Goal: Task Accomplishment & Management: Manage account settings

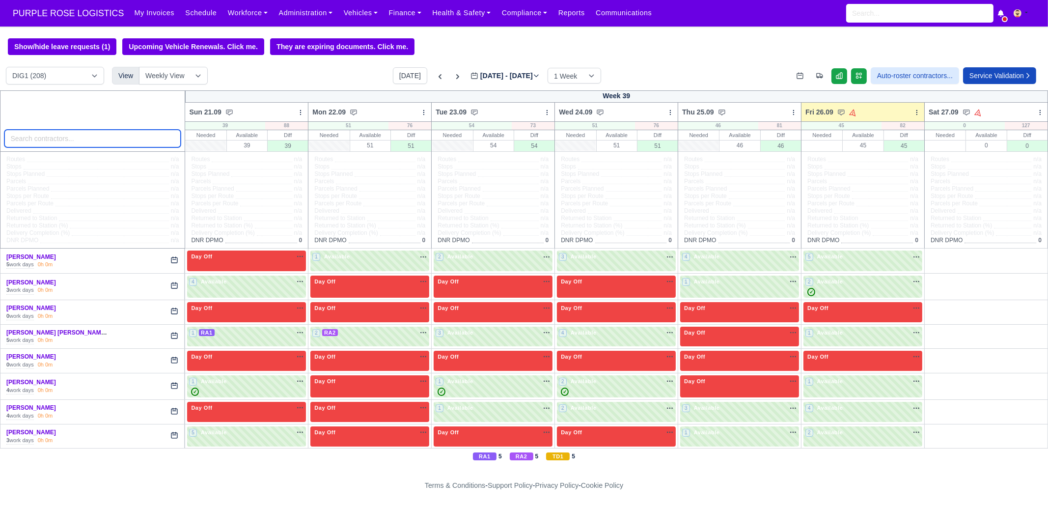
click at [128, 134] on input "search" at bounding box center [92, 139] width 177 height 18
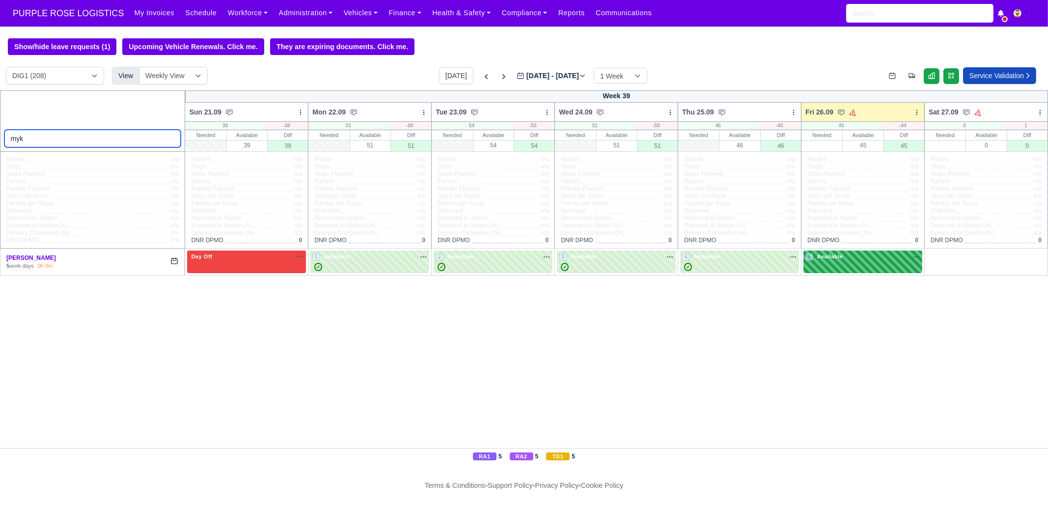
type input "myk"
click at [835, 270] on div "5 Available" at bounding box center [862, 261] width 119 height 23
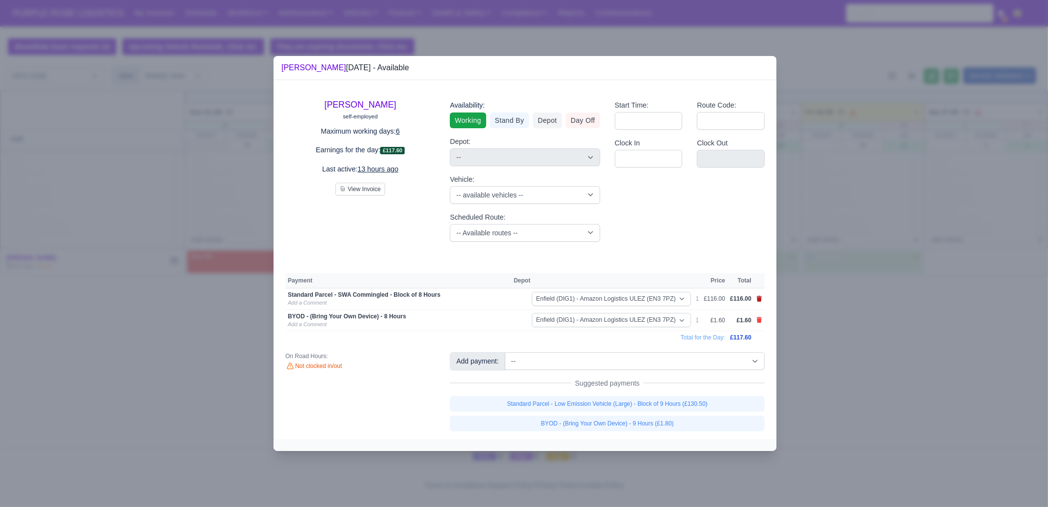
click at [756, 299] on icon at bounding box center [759, 299] width 6 height 6
select select
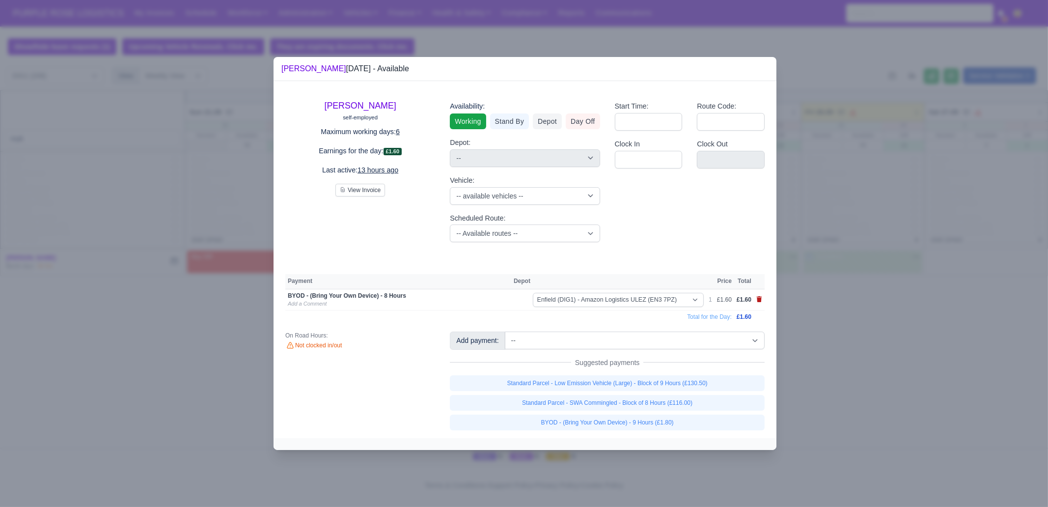
click at [756, 299] on icon at bounding box center [759, 299] width 6 height 6
select select
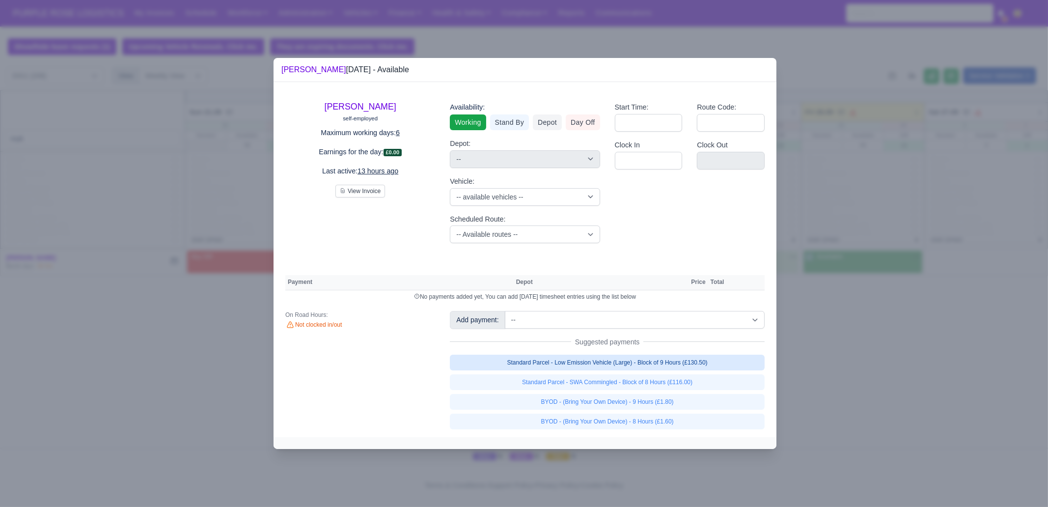
click at [714, 361] on link "Standard Parcel - Low Emission Vehicle (Large) - Block of 9 Hours (£130.50)" at bounding box center [607, 362] width 315 height 16
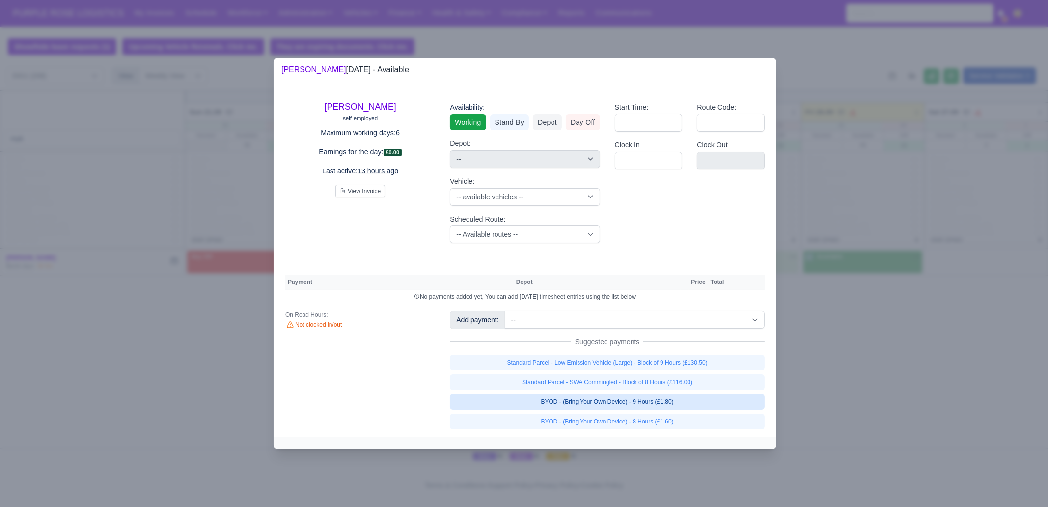
select select "1"
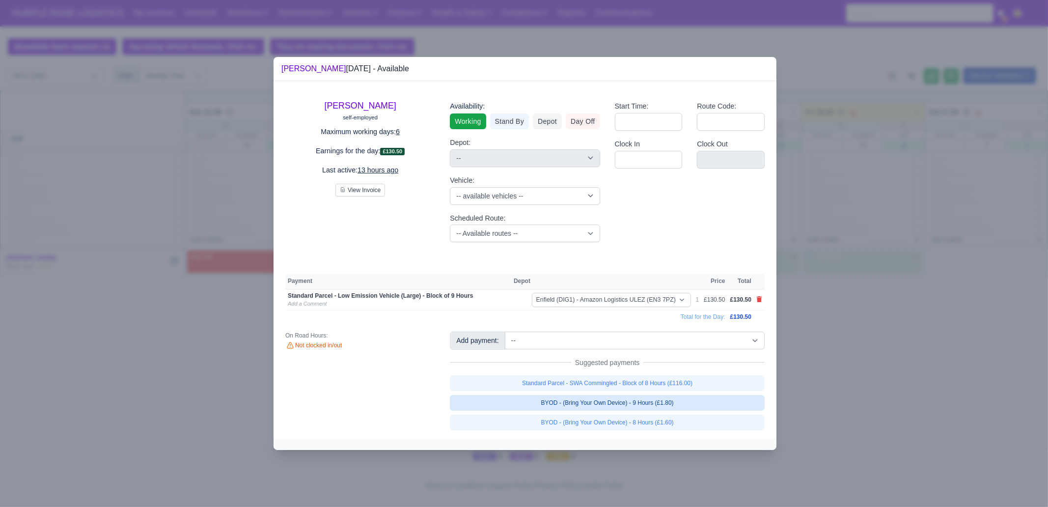
click at [695, 404] on link "BYOD - (Bring Your Own Device) - 9 Hours (£1.80)" at bounding box center [607, 403] width 315 height 16
select select "1"
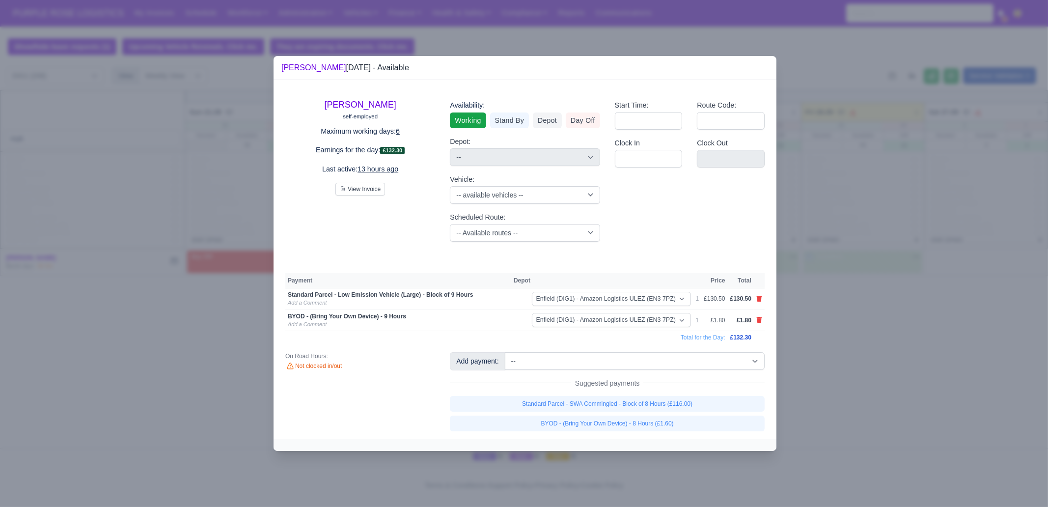
click at [837, 395] on div at bounding box center [524, 253] width 1048 height 507
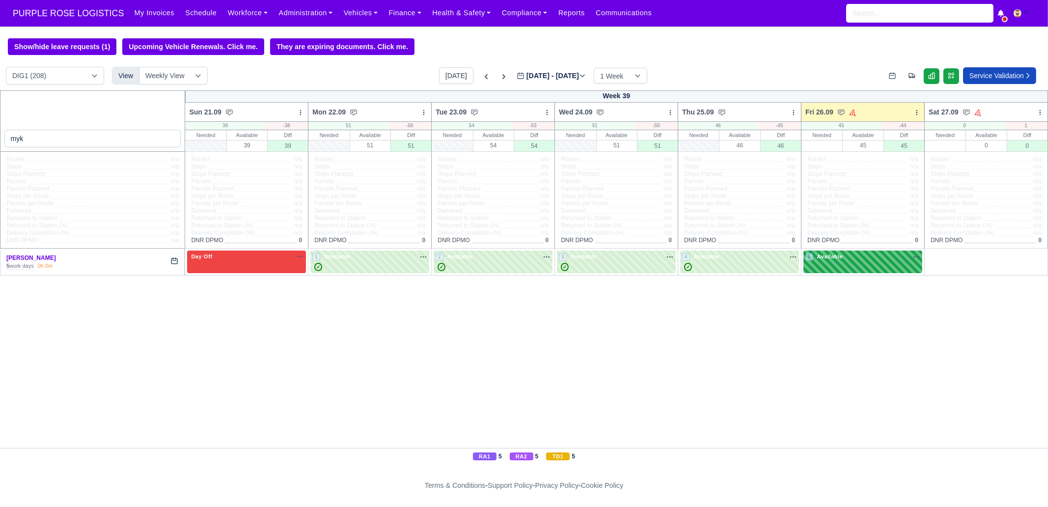
click at [859, 270] on div "5 Available" at bounding box center [862, 261] width 119 height 23
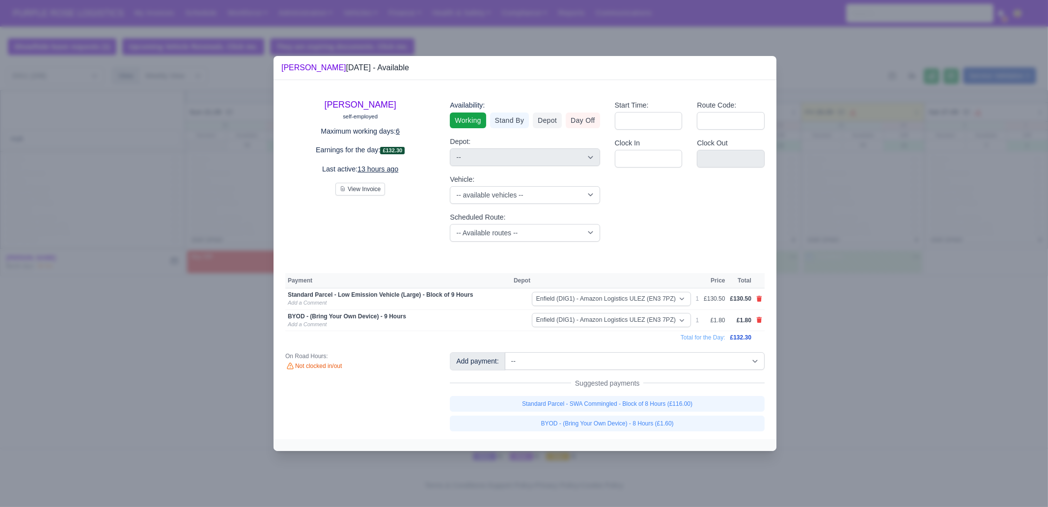
click at [926, 347] on div at bounding box center [524, 253] width 1048 height 507
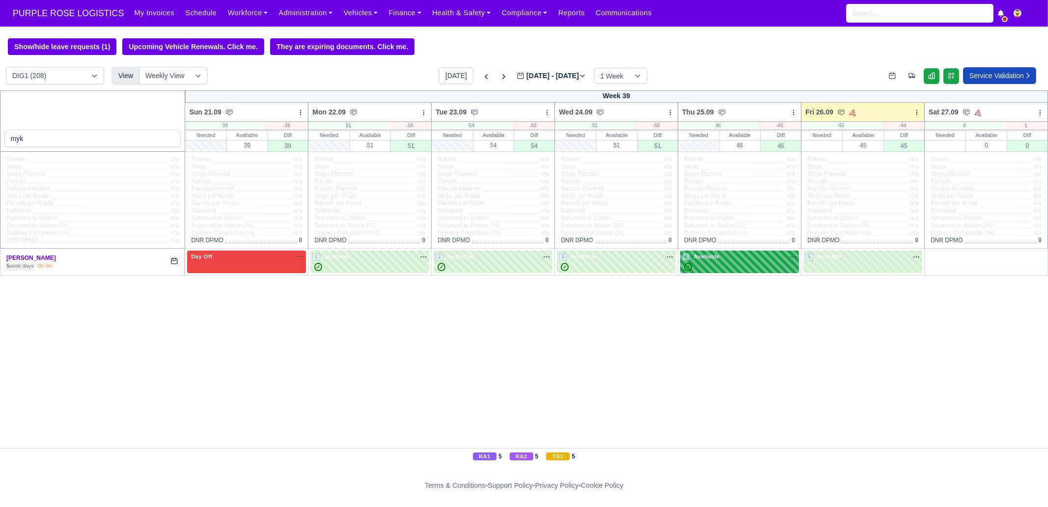
click at [735, 258] on div "4 Available na" at bounding box center [739, 256] width 115 height 8
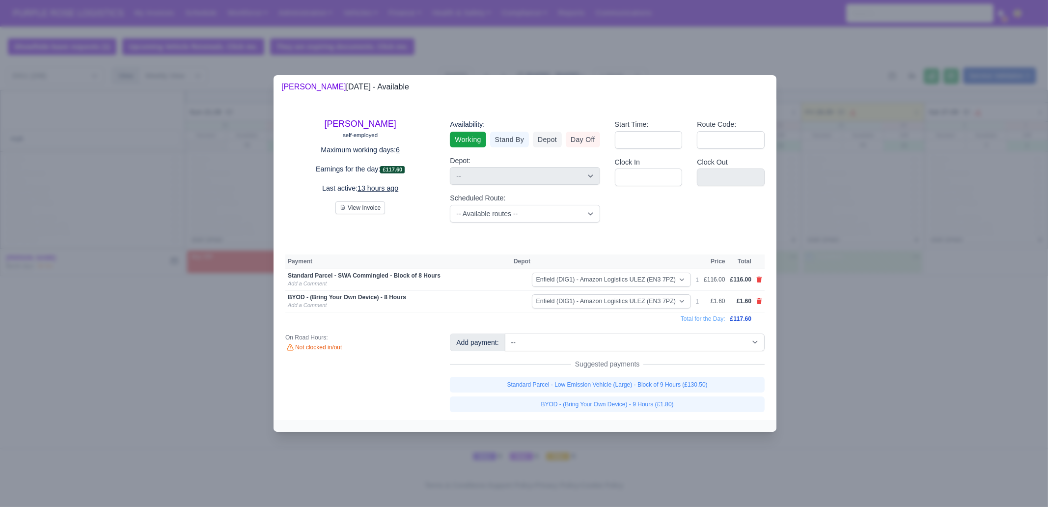
click at [754, 282] on td at bounding box center [759, 280] width 11 height 22
click at [756, 281] on icon at bounding box center [759, 279] width 6 height 6
select select
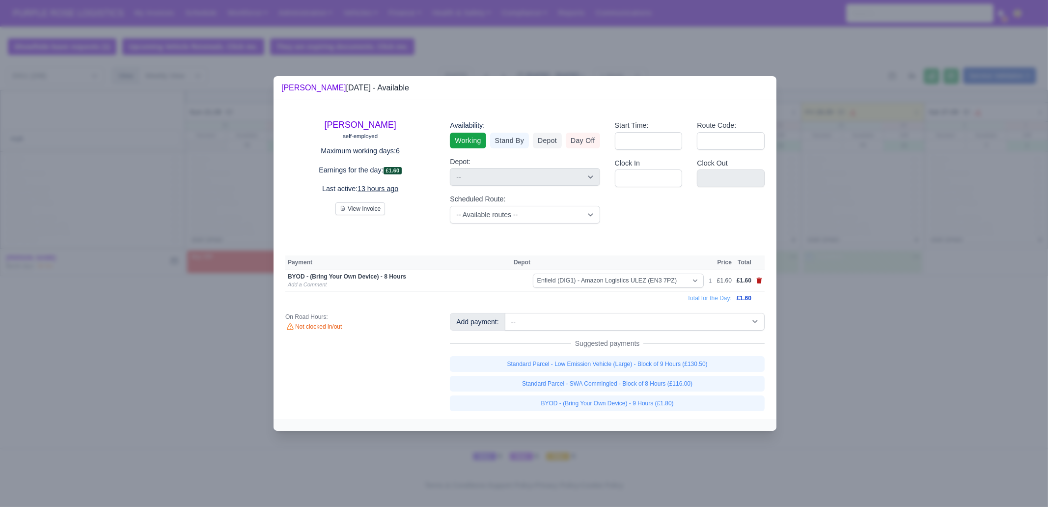
click at [757, 281] on icon at bounding box center [758, 280] width 5 height 6
select select
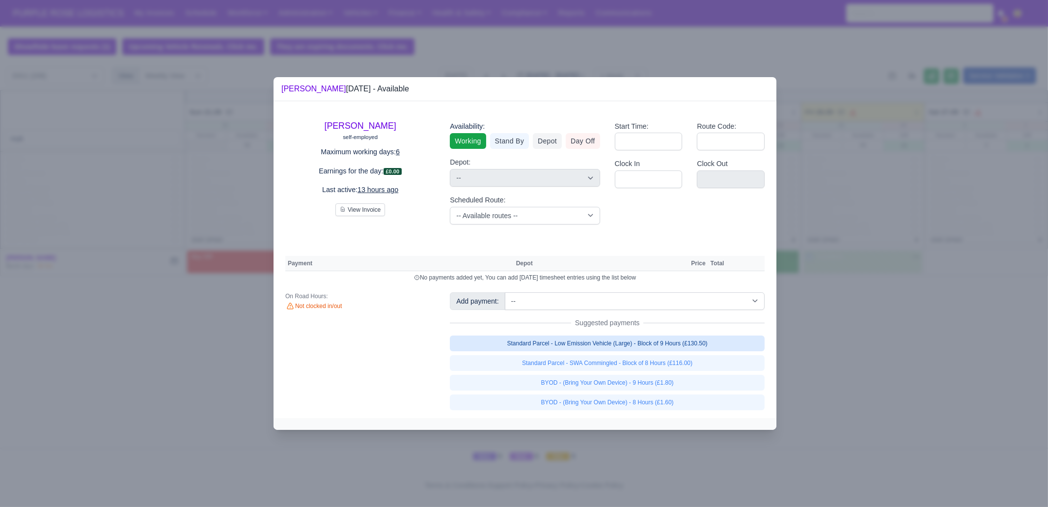
click at [712, 342] on link "Standard Parcel - Low Emission Vehicle (Large) - Block of 9 Hours (£130.50)" at bounding box center [607, 343] width 315 height 16
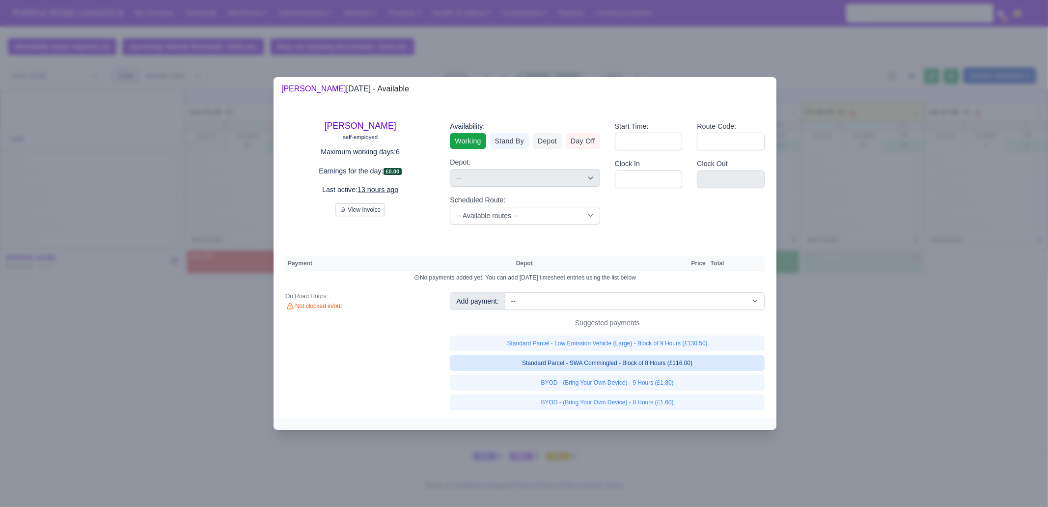
select select "1"
click at [696, 371] on link "Standard Parcel - SWA Commingled - Block of 8 Hours (£116.00)" at bounding box center [607, 363] width 315 height 16
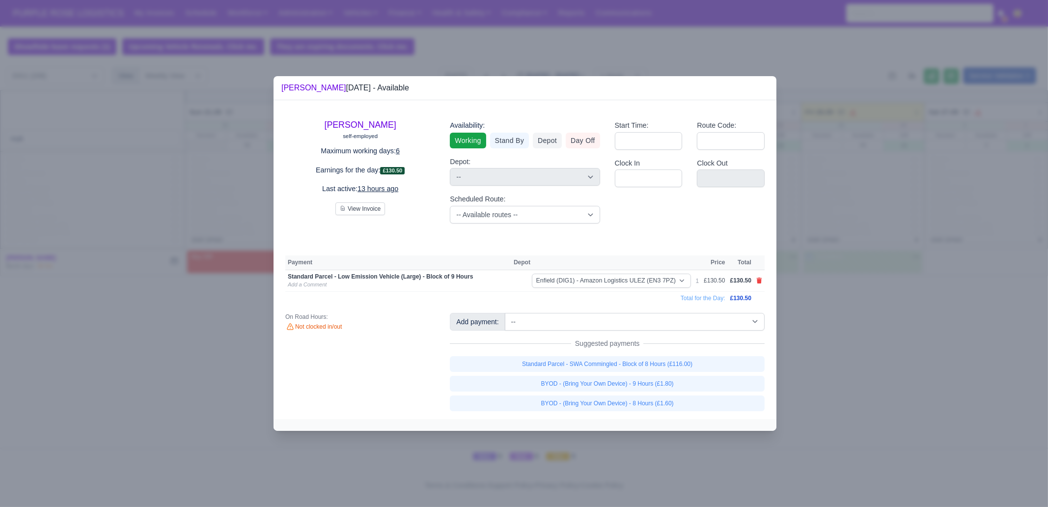
select select "1"
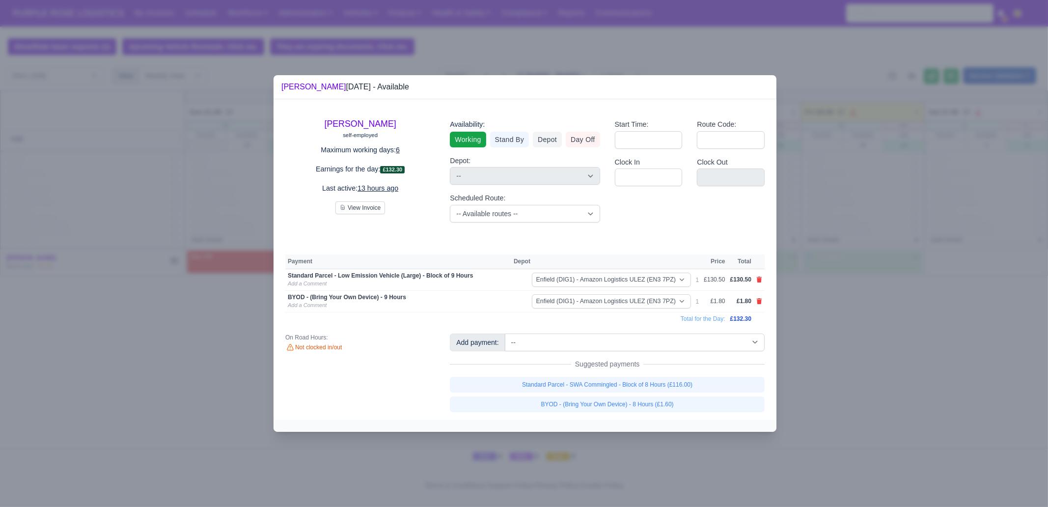
click at [877, 377] on div at bounding box center [524, 253] width 1048 height 507
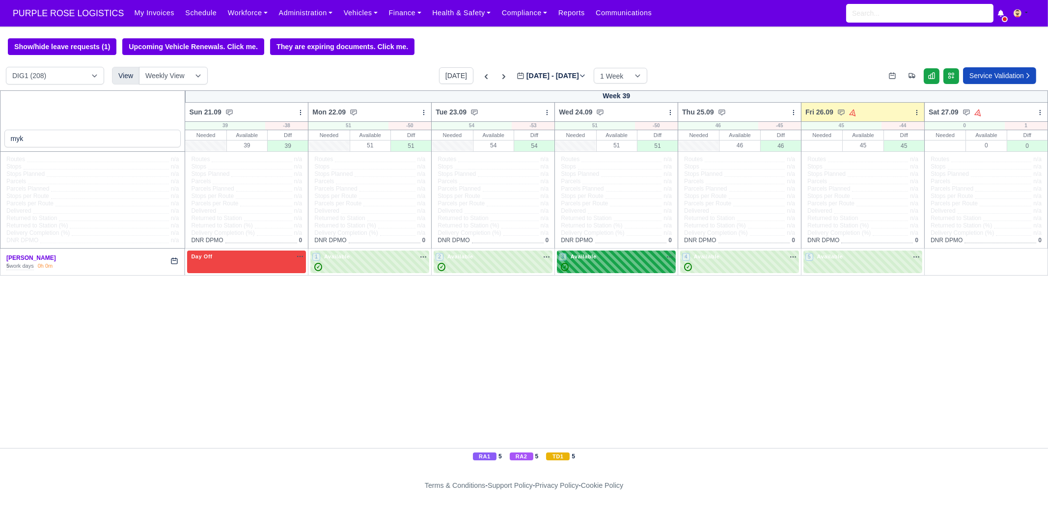
click at [616, 267] on div "✓" at bounding box center [616, 267] width 115 height 8
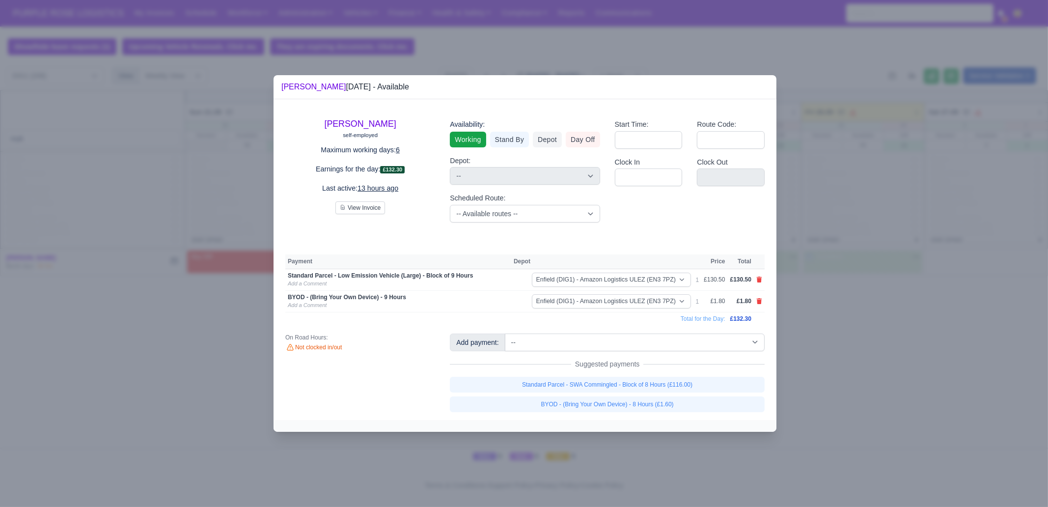
click at [759, 276] on link at bounding box center [759, 279] width 6 height 8
select select
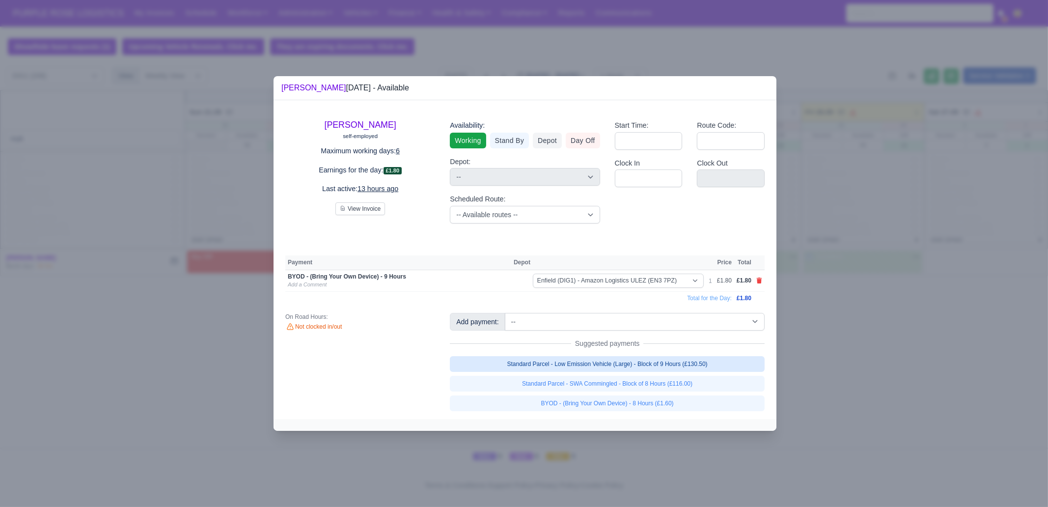
click at [698, 367] on link "Standard Parcel - Low Emission Vehicle (Large) - Block of 9 Hours (£130.50)" at bounding box center [607, 364] width 315 height 16
select select "1"
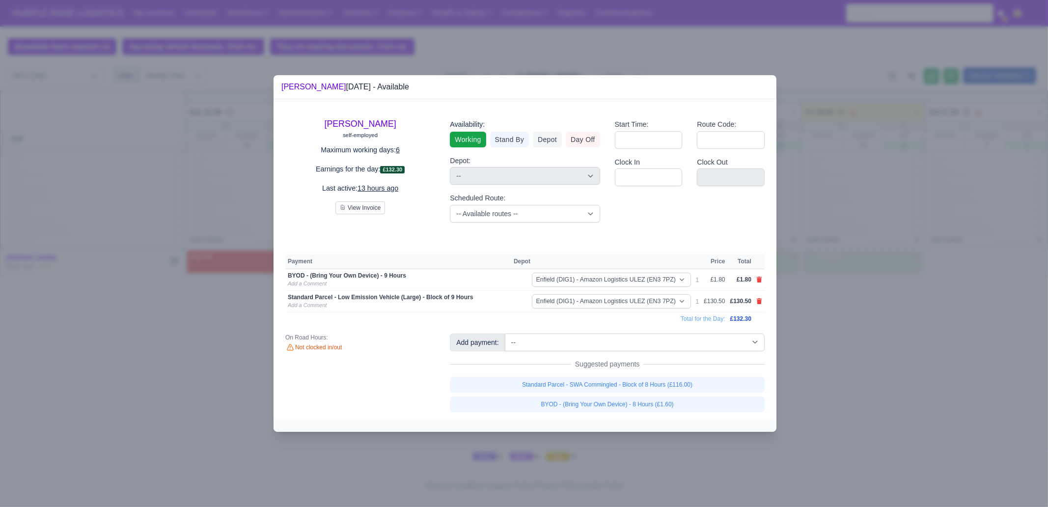
click at [905, 365] on div at bounding box center [524, 253] width 1048 height 507
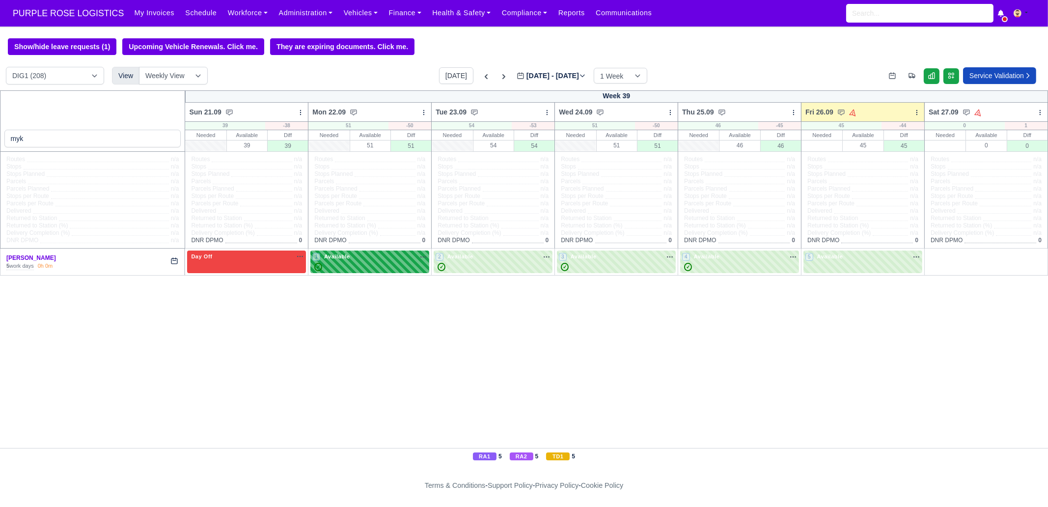
click at [384, 264] on div "✓" at bounding box center [369, 267] width 115 height 8
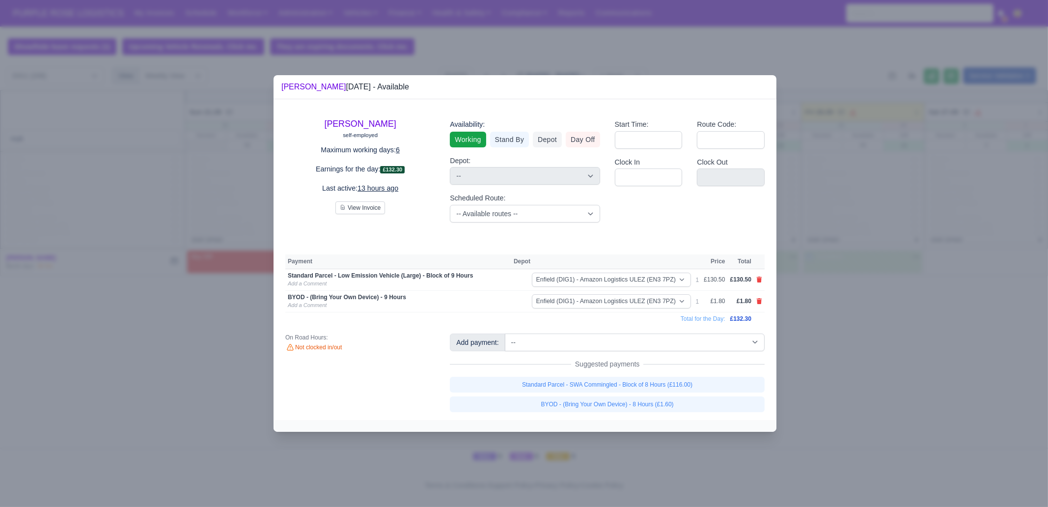
click at [820, 308] on div at bounding box center [524, 253] width 1048 height 507
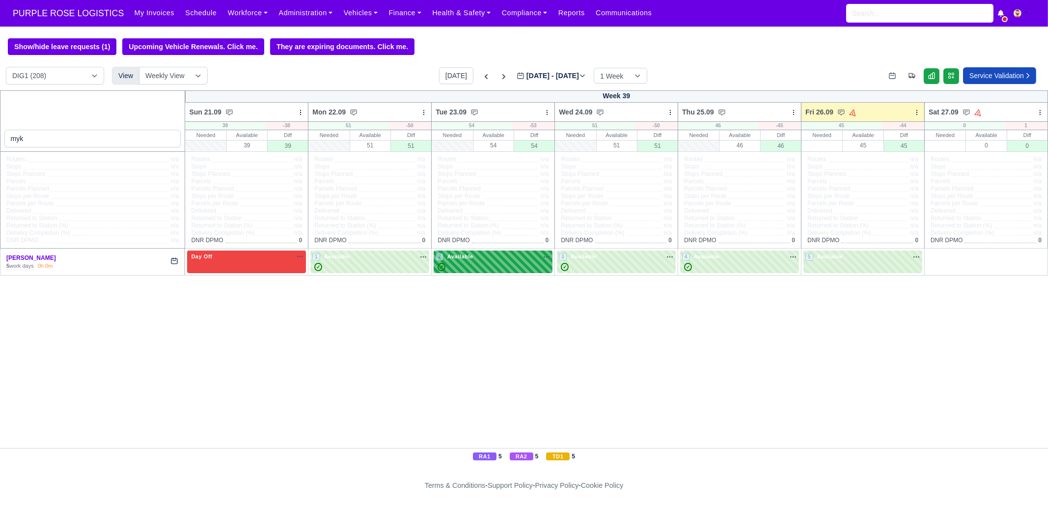
click at [471, 267] on div "✓" at bounding box center [492, 267] width 115 height 8
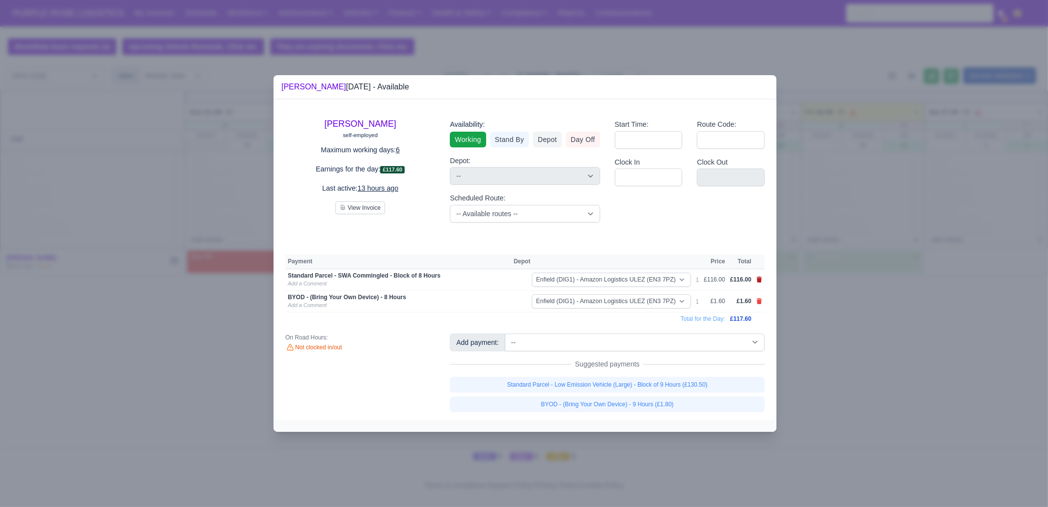
click at [758, 281] on icon at bounding box center [758, 279] width 5 height 6
select select
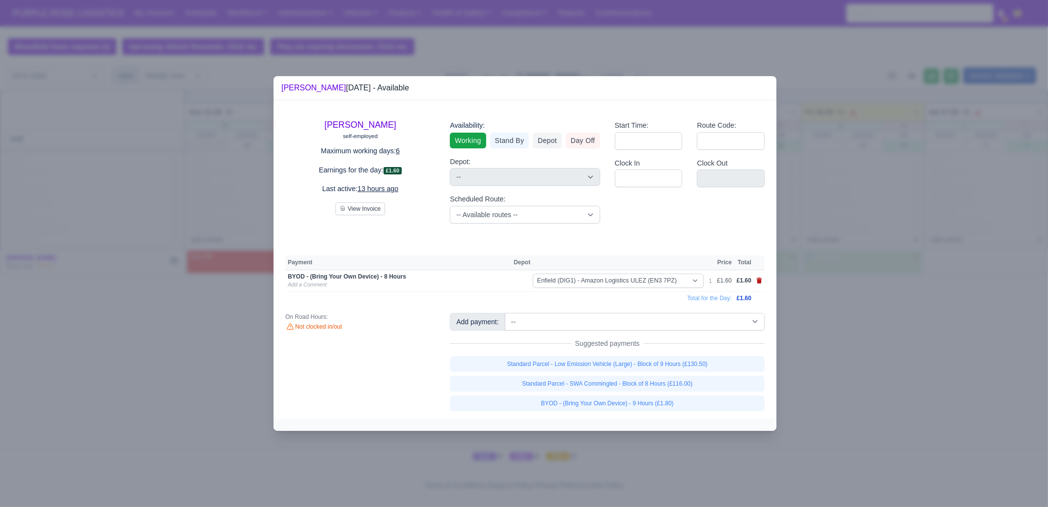
click at [758, 281] on icon at bounding box center [758, 280] width 5 height 6
select select
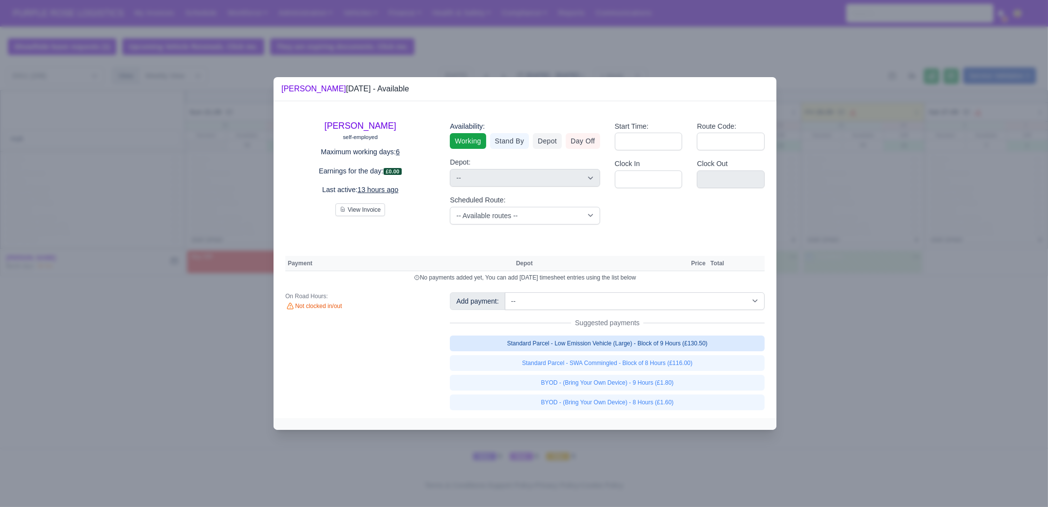
click at [714, 347] on link "Standard Parcel - Low Emission Vehicle (Large) - Block of 9 Hours (£130.50)" at bounding box center [607, 343] width 315 height 16
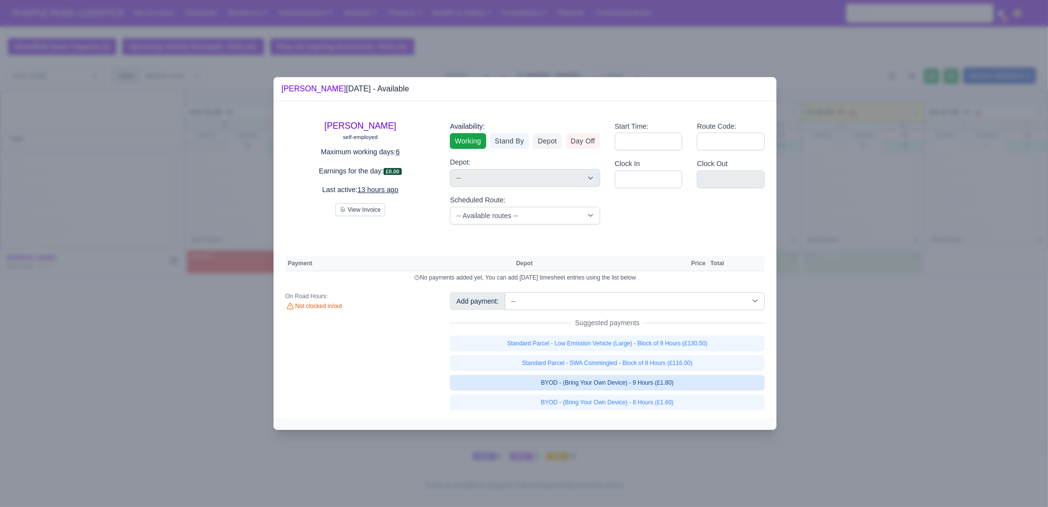
select select "1"
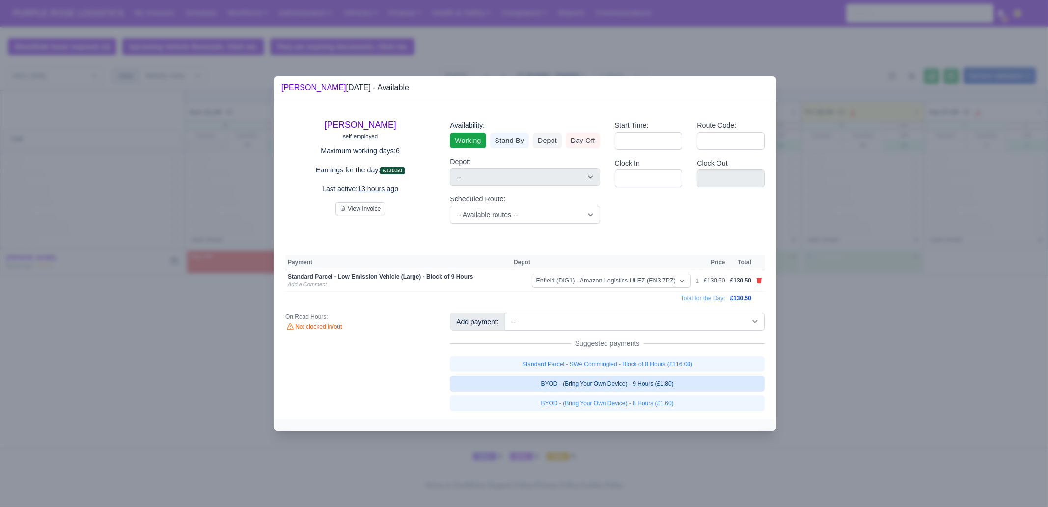
click at [691, 389] on link "BYOD - (Bring Your Own Device) - 9 Hours (£1.80)" at bounding box center [607, 384] width 315 height 16
select select "1"
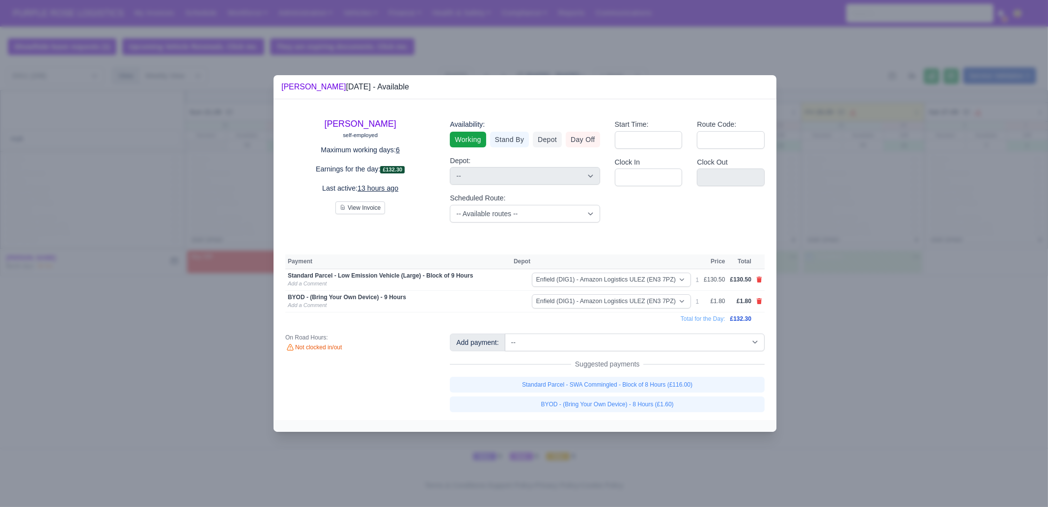
click at [842, 383] on div at bounding box center [524, 253] width 1048 height 507
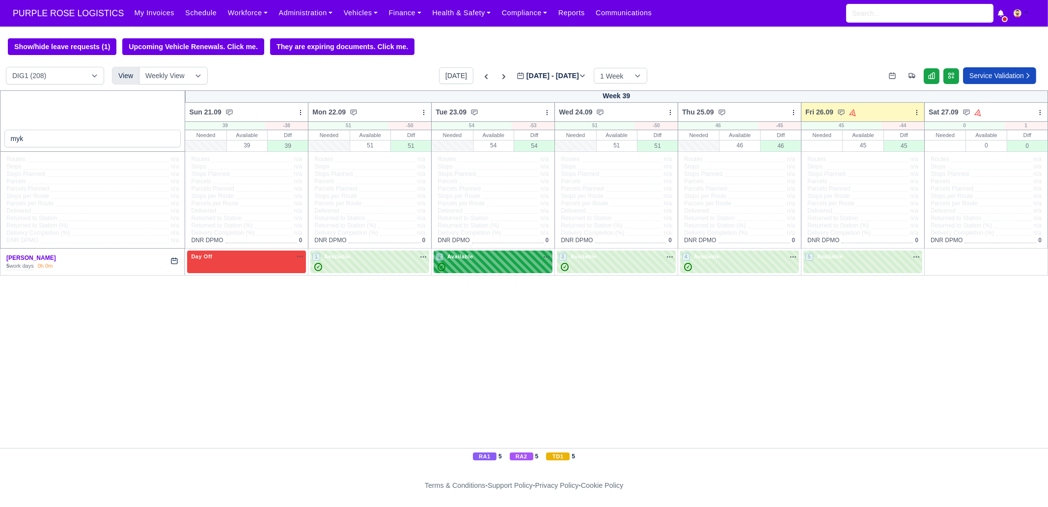
click at [486, 272] on div "2 Available ✓" at bounding box center [492, 261] width 119 height 23
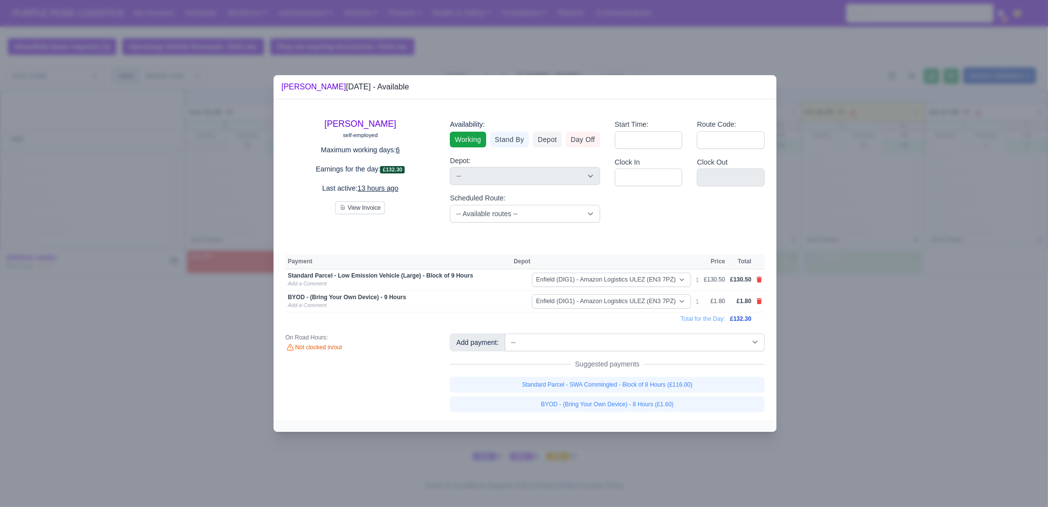
click at [820, 365] on div at bounding box center [524, 253] width 1048 height 507
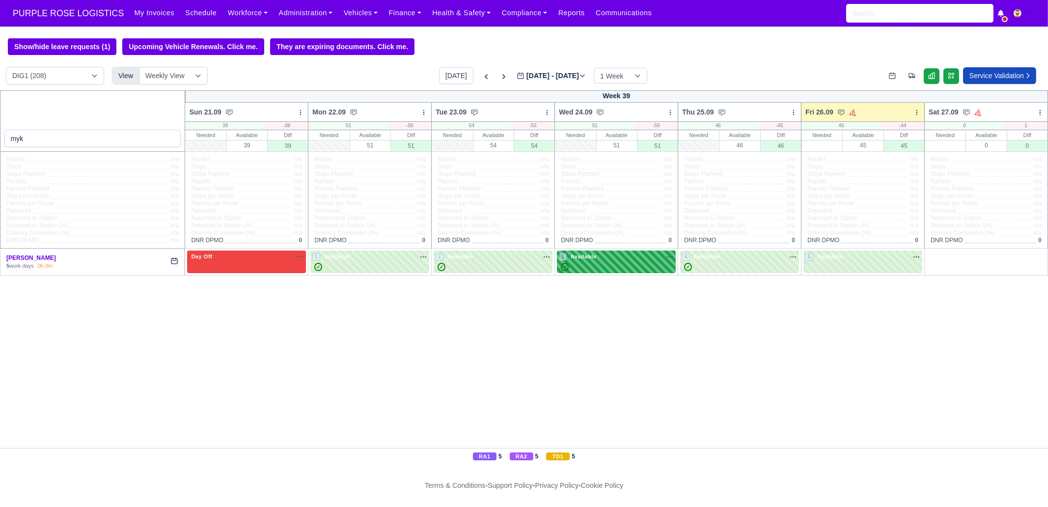
click at [623, 270] on div "✓" at bounding box center [616, 267] width 115 height 8
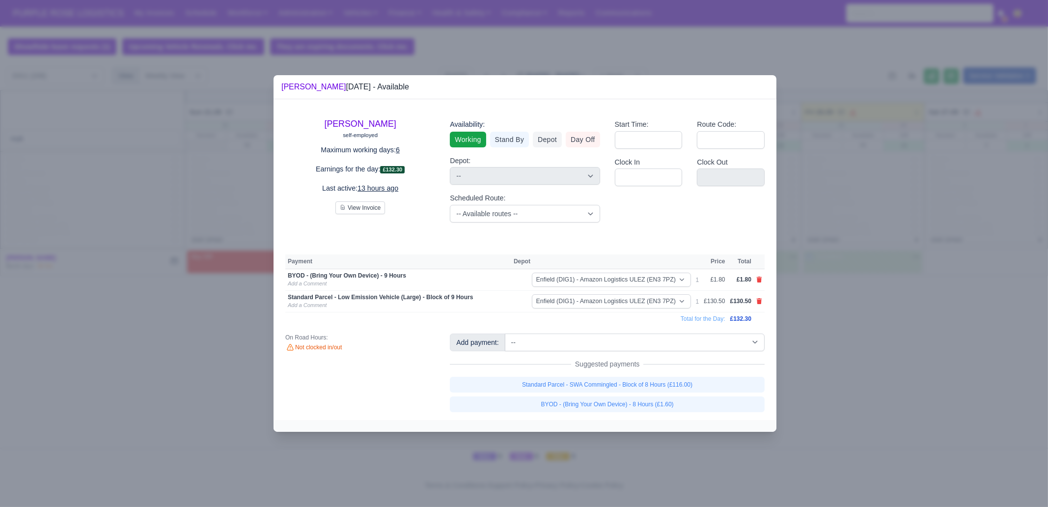
click at [893, 350] on div at bounding box center [524, 253] width 1048 height 507
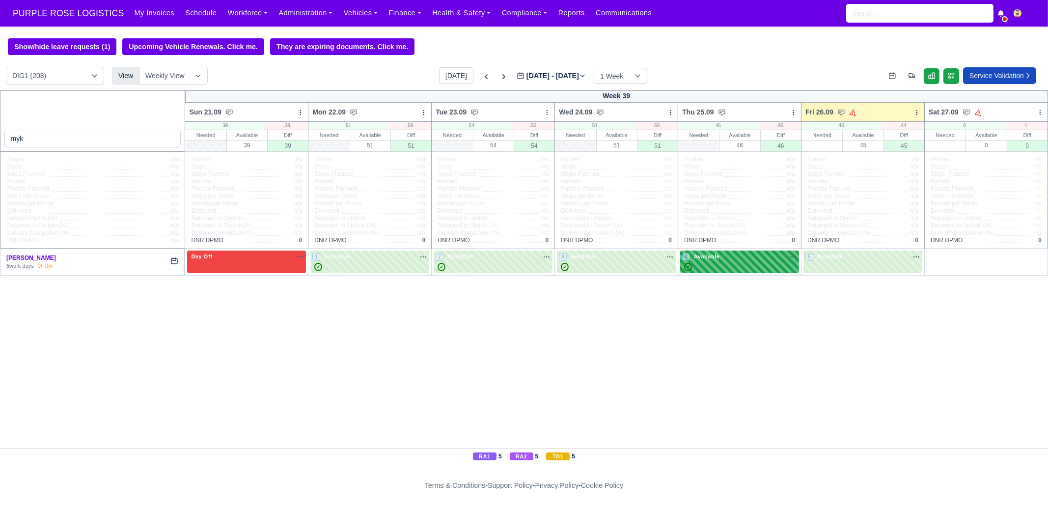
click at [731, 273] on div "4 Available ✓" at bounding box center [739, 261] width 119 height 23
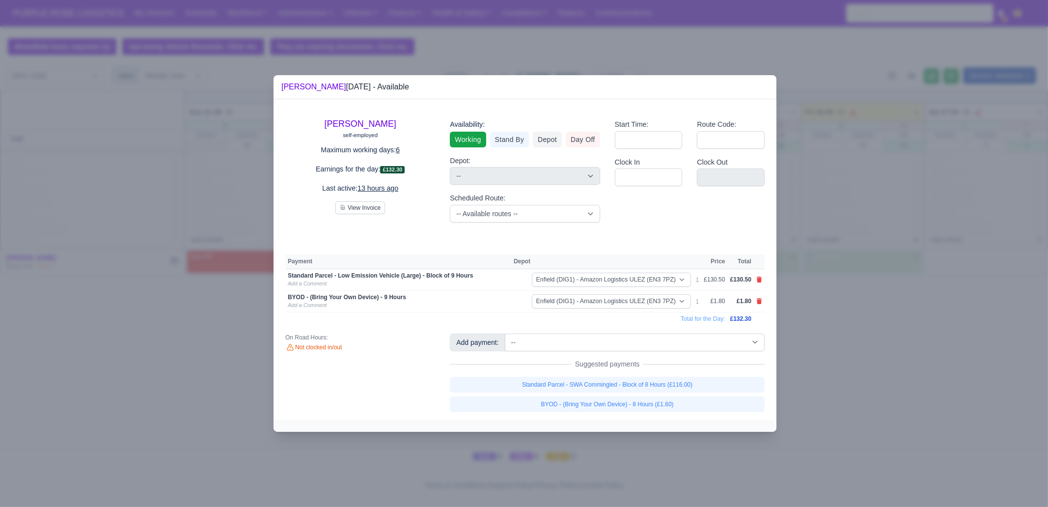
click at [879, 378] on div at bounding box center [524, 253] width 1048 height 507
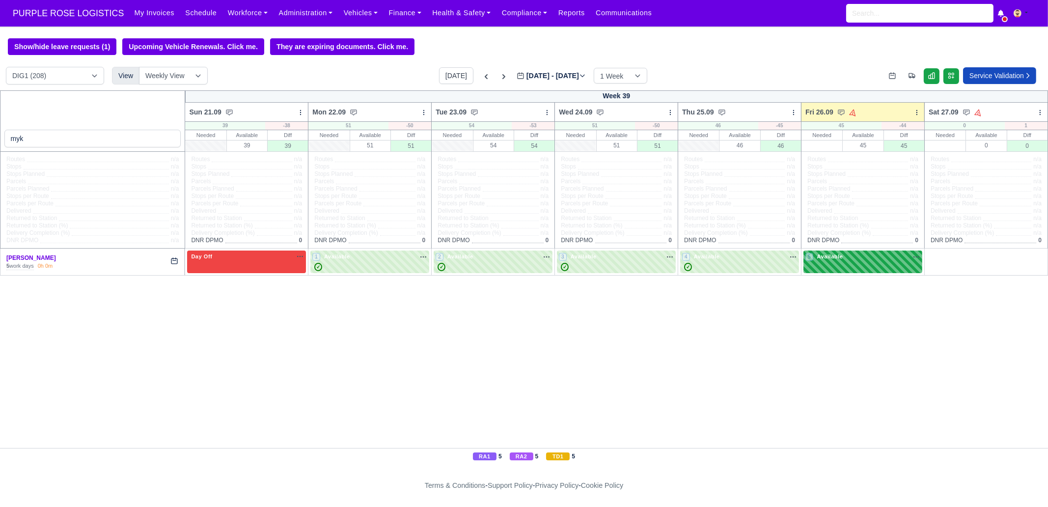
click at [869, 272] on div "5 Available" at bounding box center [862, 261] width 119 height 23
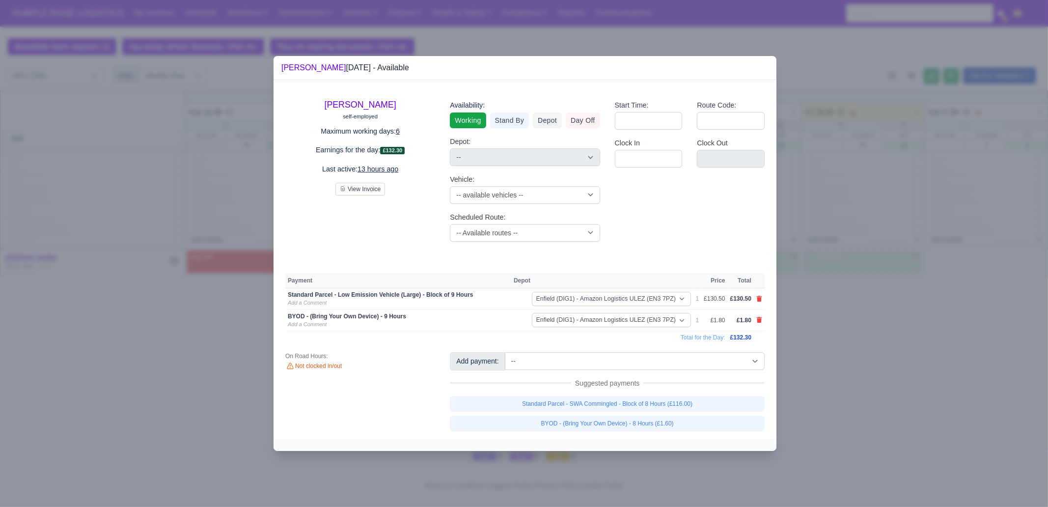
click at [931, 367] on div at bounding box center [524, 253] width 1048 height 507
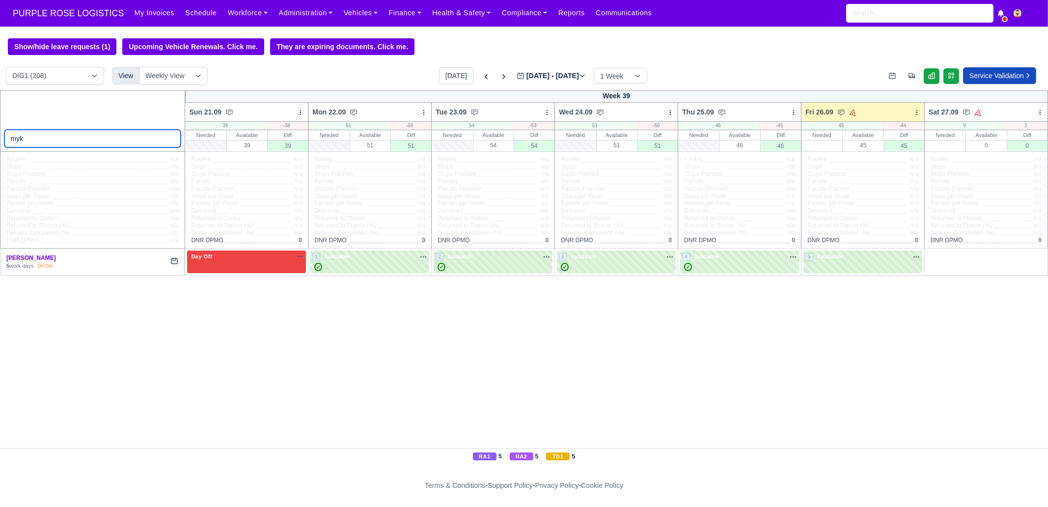
click at [122, 141] on input "myk" at bounding box center [92, 139] width 177 height 18
type input "step"
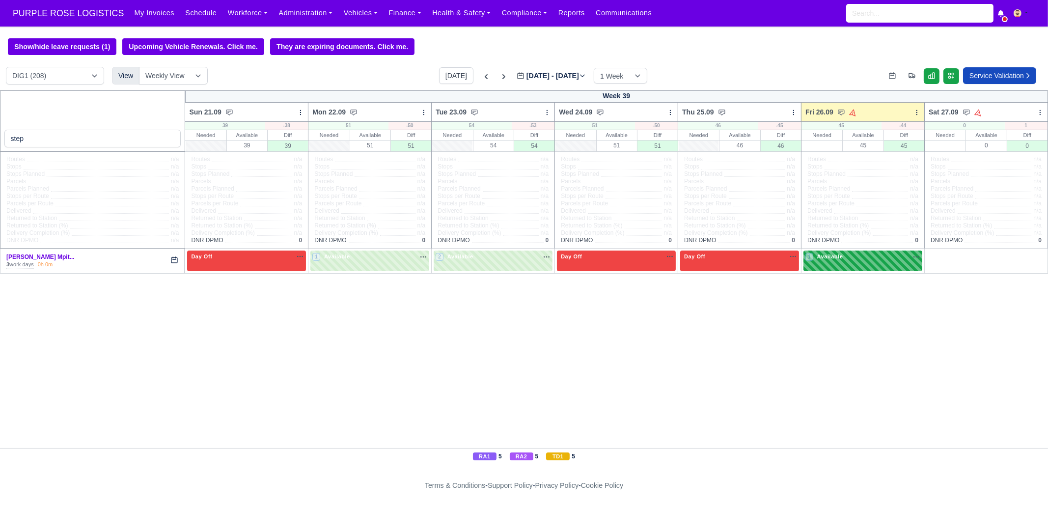
click at [838, 269] on div "1 Available" at bounding box center [862, 260] width 119 height 20
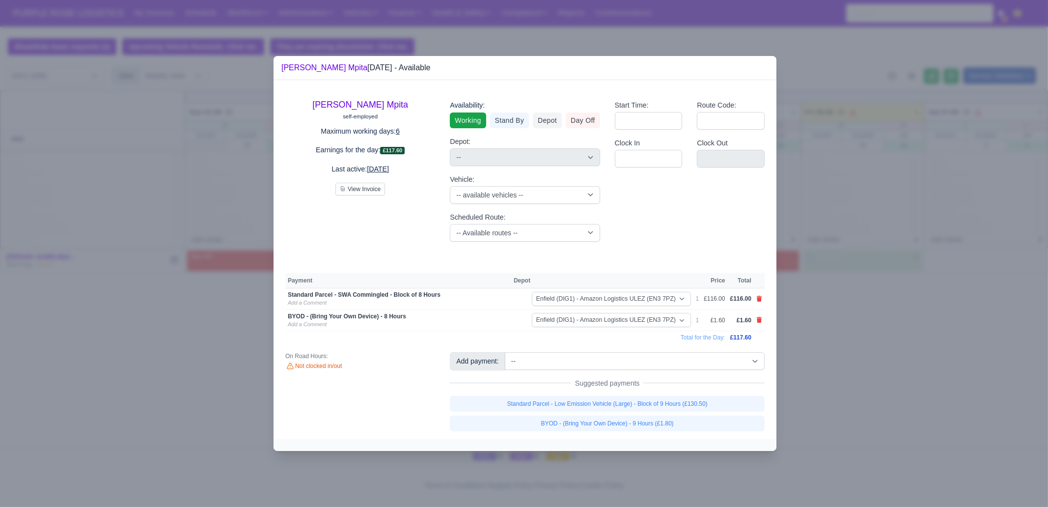
click at [760, 296] on link at bounding box center [759, 299] width 6 height 8
select select
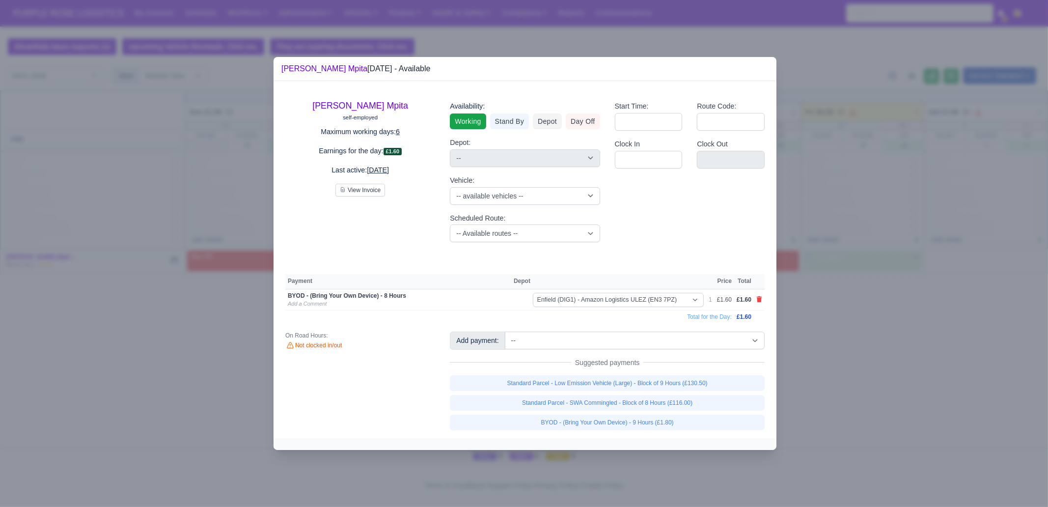
click at [760, 296] on link at bounding box center [759, 300] width 6 height 8
select select
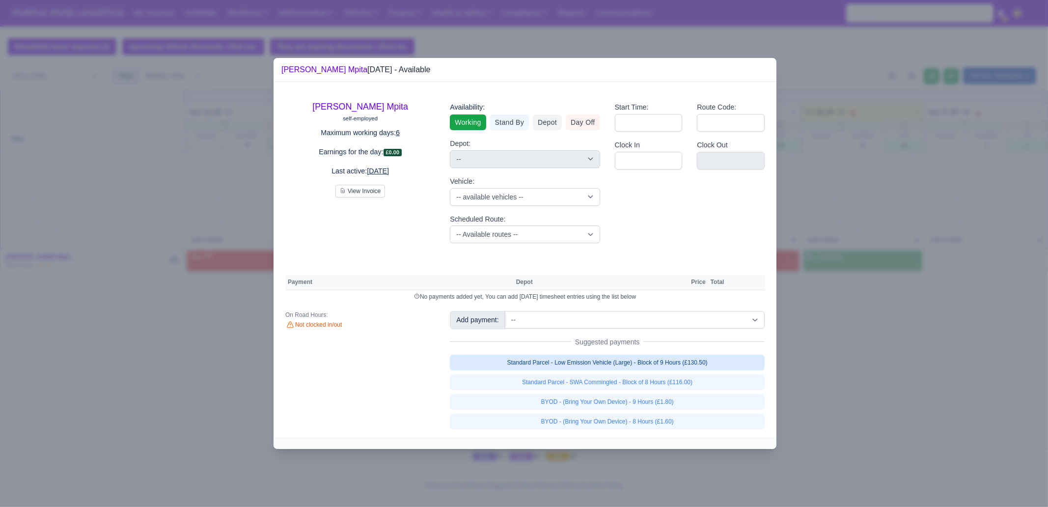
click at [700, 362] on link "Standard Parcel - Low Emission Vehicle (Large) - Block of 9 Hours (£130.50)" at bounding box center [607, 362] width 315 height 16
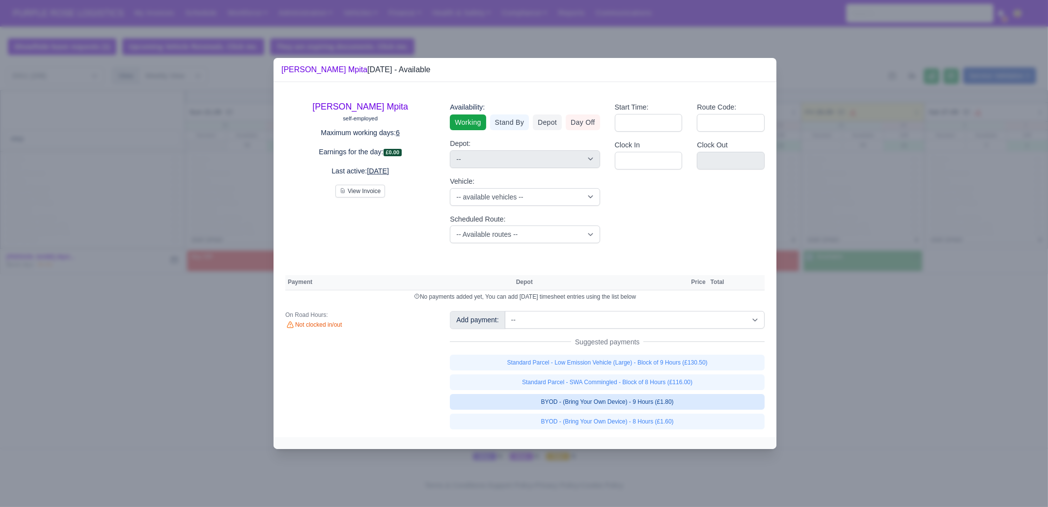
select select "1"
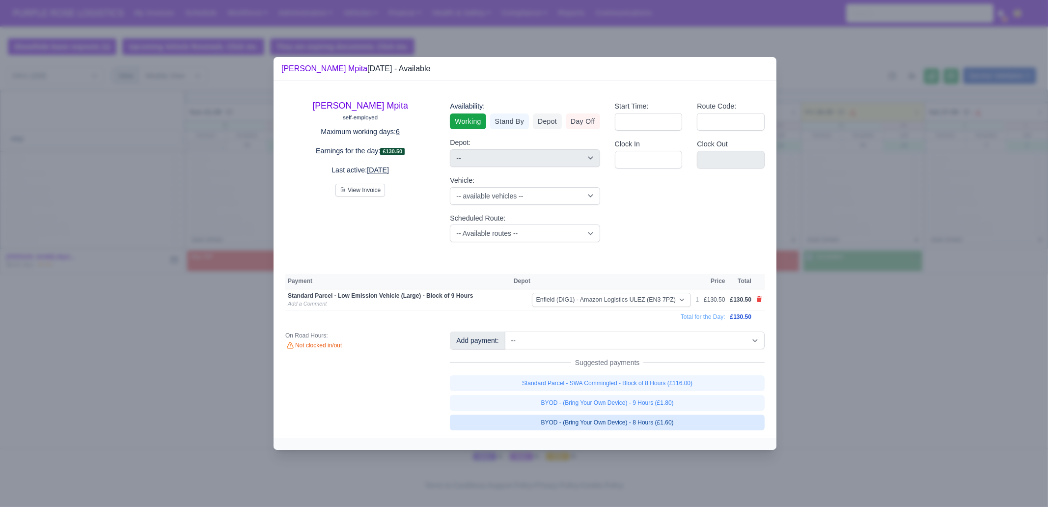
click at [690, 422] on link "BYOD - (Bring Your Own Device) - 8 Hours (£1.60)" at bounding box center [607, 422] width 315 height 16
select select "1"
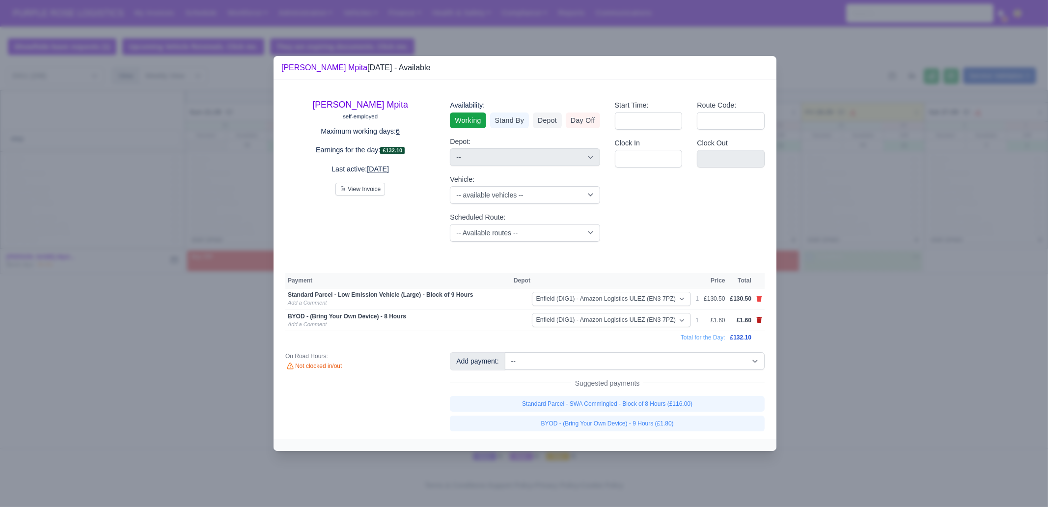
click at [760, 319] on icon at bounding box center [759, 320] width 6 height 6
select select
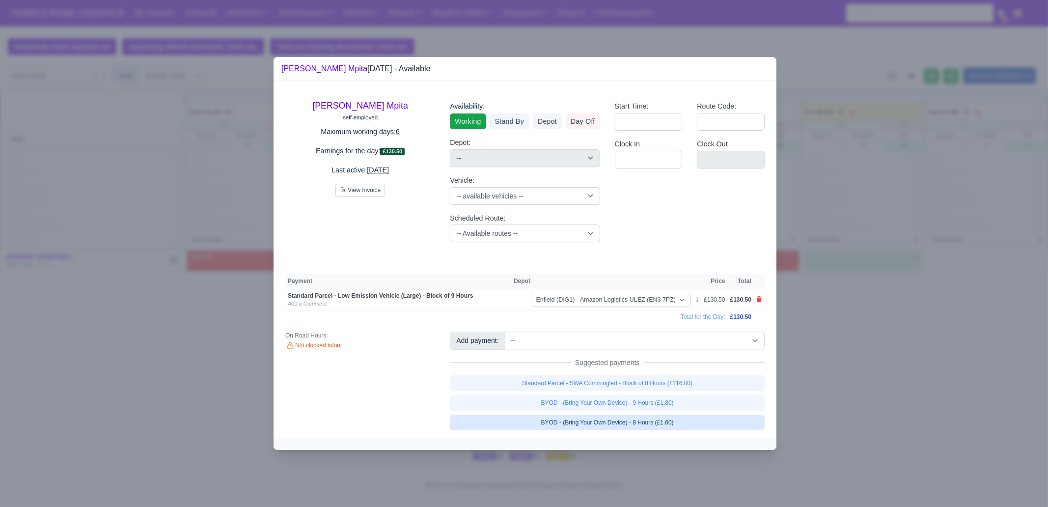
click at [693, 424] on link "BYOD - (Bring Your Own Device) - 8 Hours (£1.60)" at bounding box center [607, 422] width 315 height 16
select select "1"
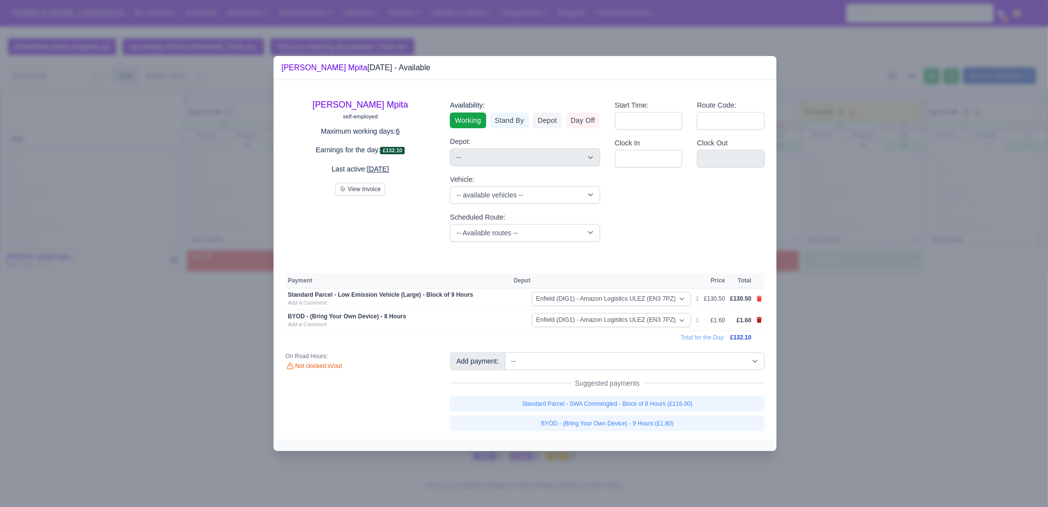
click at [758, 320] on icon at bounding box center [758, 320] width 5 height 6
select select
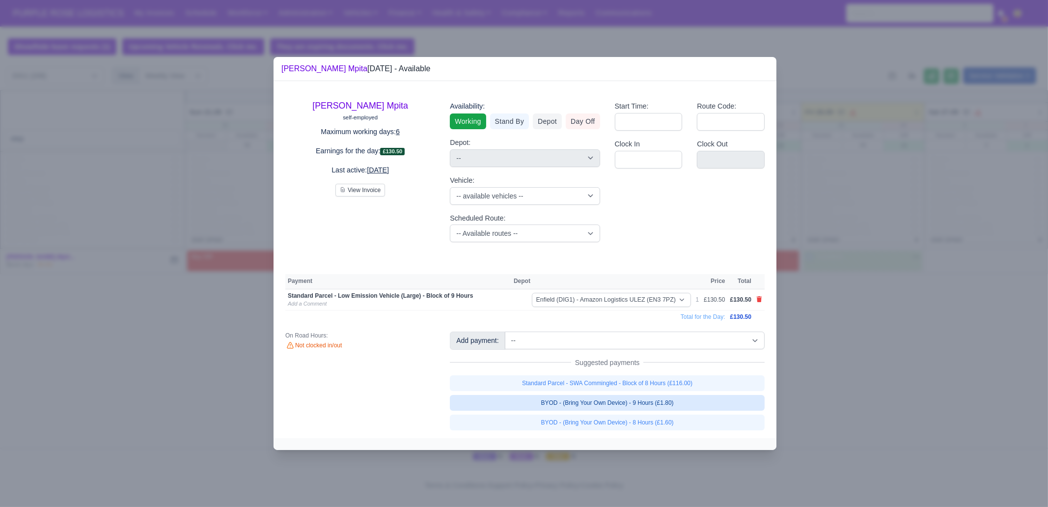
click at [660, 404] on link "BYOD - (Bring Your Own Device) - 9 Hours (£1.80)" at bounding box center [607, 403] width 315 height 16
select select "1"
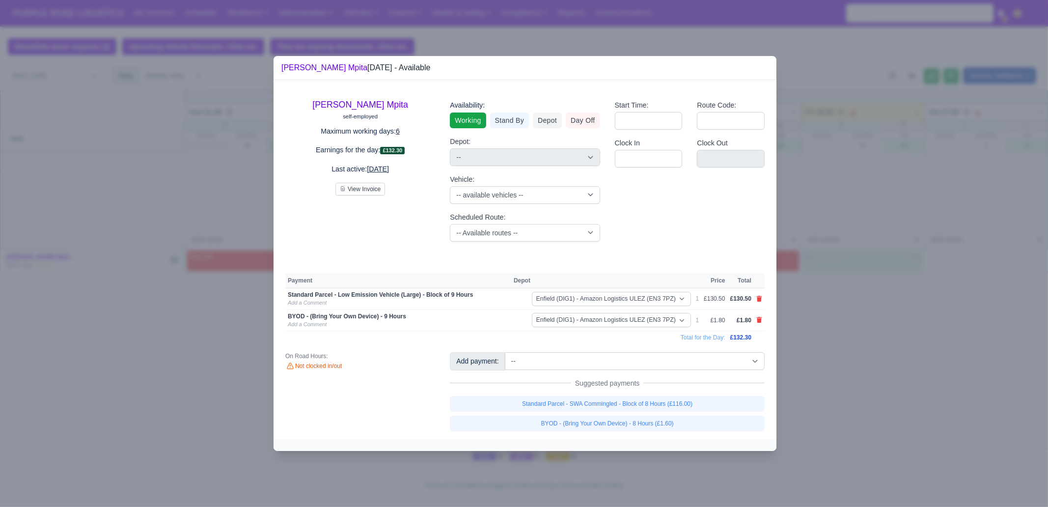
click at [916, 445] on div at bounding box center [524, 253] width 1048 height 507
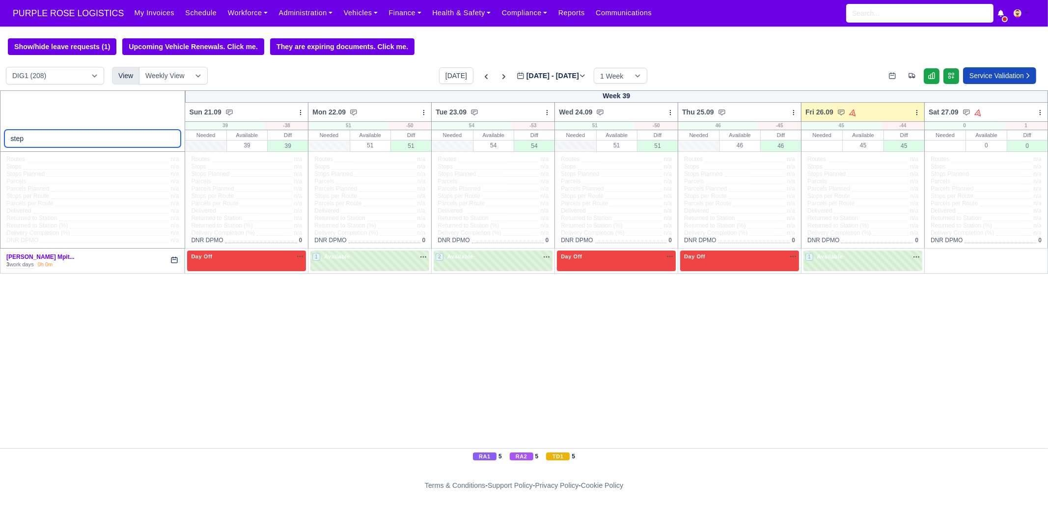
click at [66, 139] on input "step" at bounding box center [92, 139] width 177 height 18
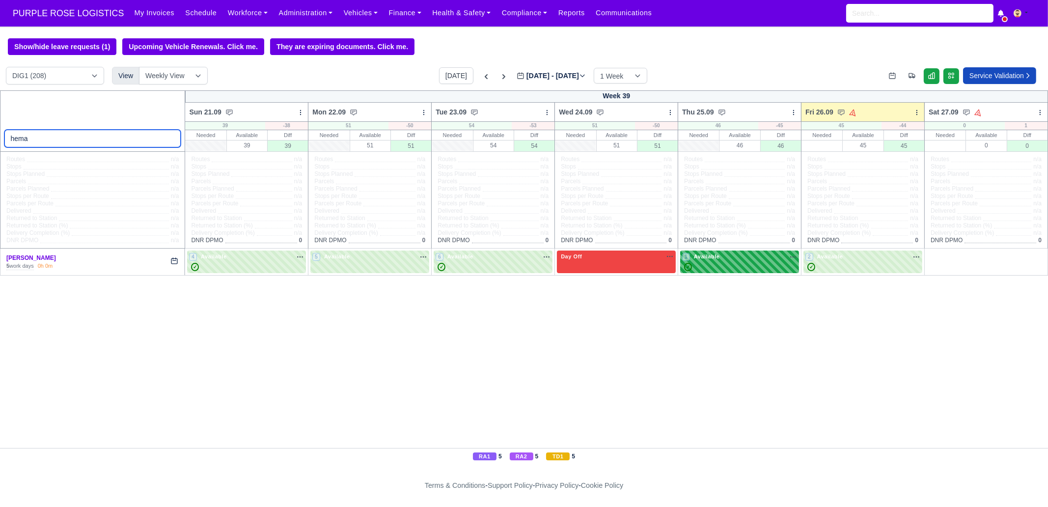
type input "hema"
click at [699, 253] on span "Available" at bounding box center [707, 256] width 30 height 7
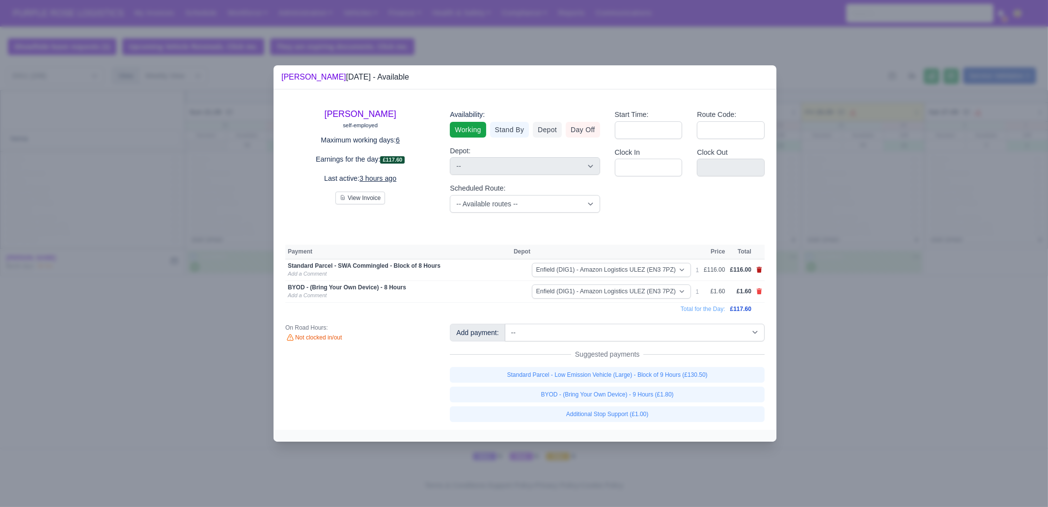
click at [756, 269] on icon at bounding box center [759, 270] width 6 height 6
select select
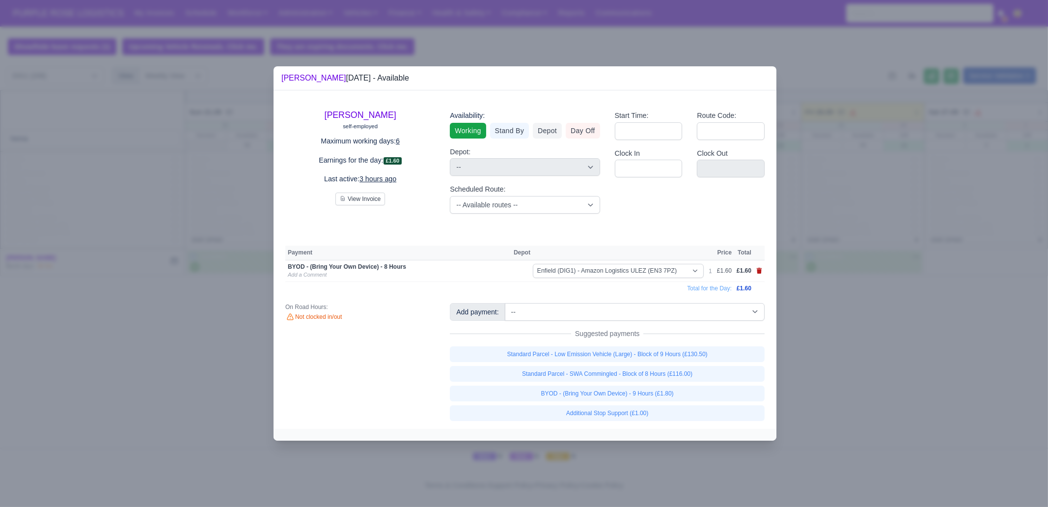
click at [759, 270] on icon at bounding box center [758, 271] width 5 height 6
select select
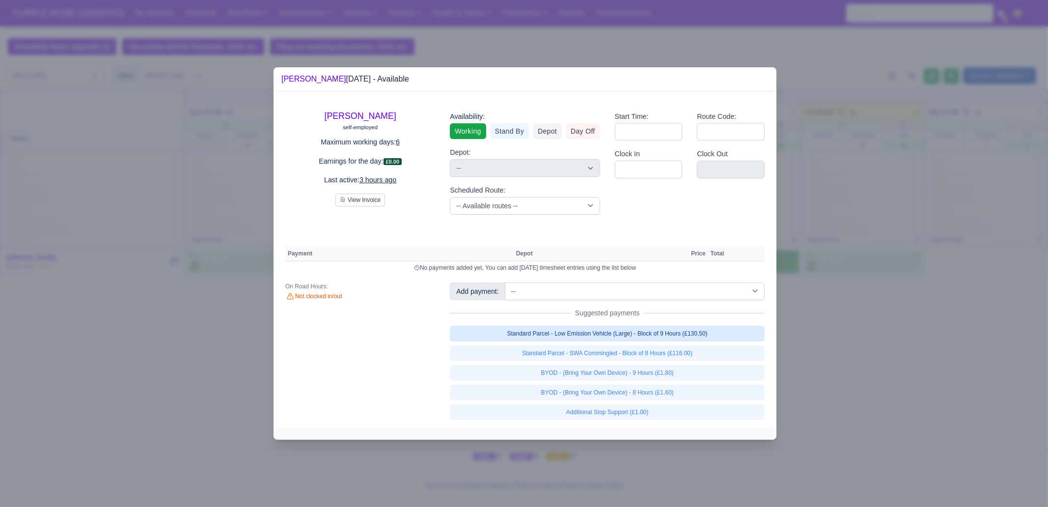
click at [713, 338] on link "Standard Parcel - Low Emission Vehicle (Large) - Block of 9 Hours (£130.50)" at bounding box center [607, 333] width 315 height 16
select select "1"
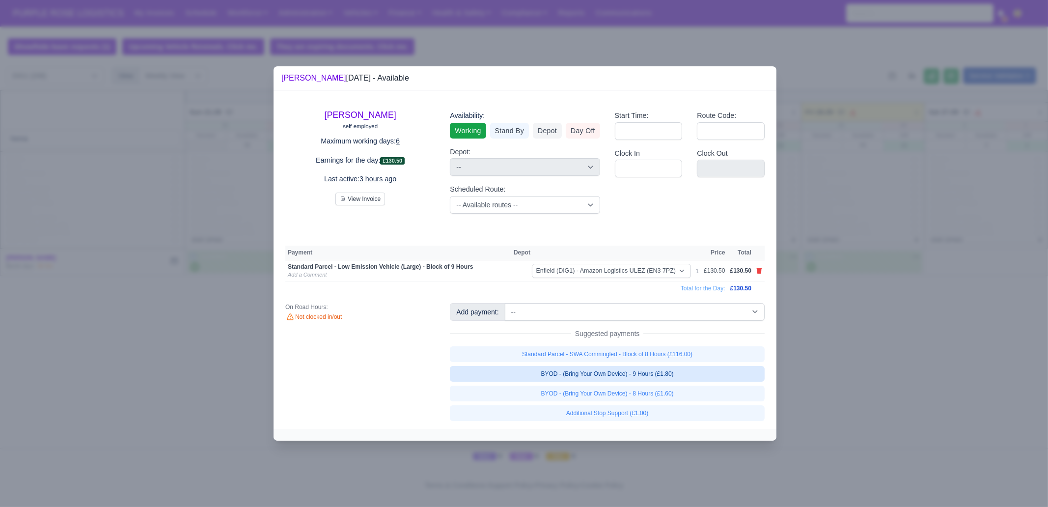
click at [698, 369] on link "BYOD - (Bring Your Own Device) - 9 Hours (£1.80)" at bounding box center [607, 374] width 315 height 16
select select "1"
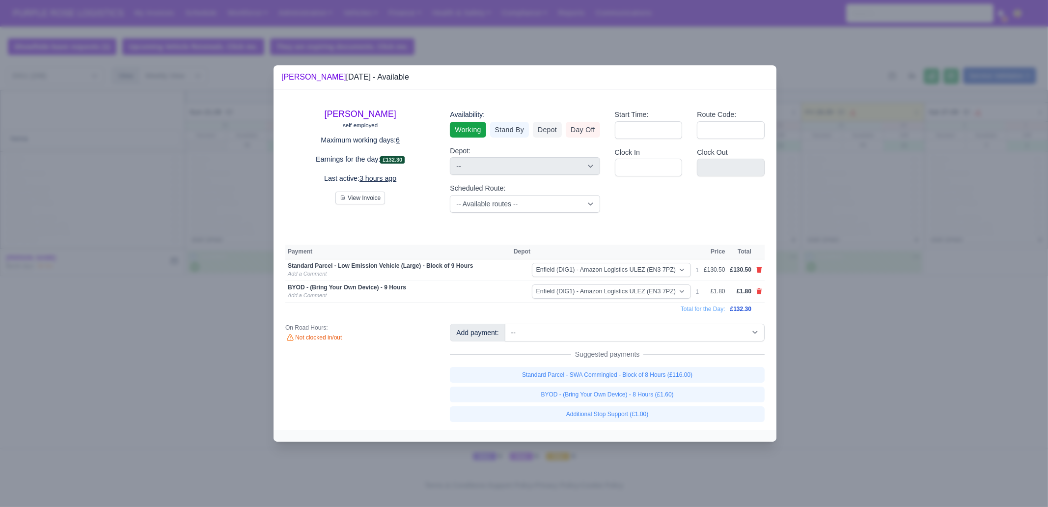
click at [884, 399] on div at bounding box center [524, 253] width 1048 height 507
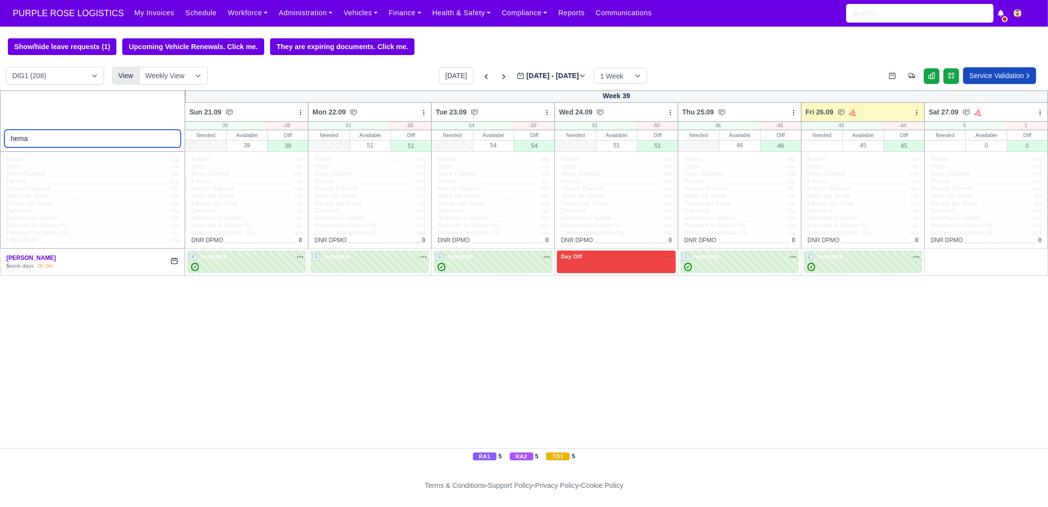
click at [90, 140] on input "hema" at bounding box center [92, 139] width 177 height 18
type input "m"
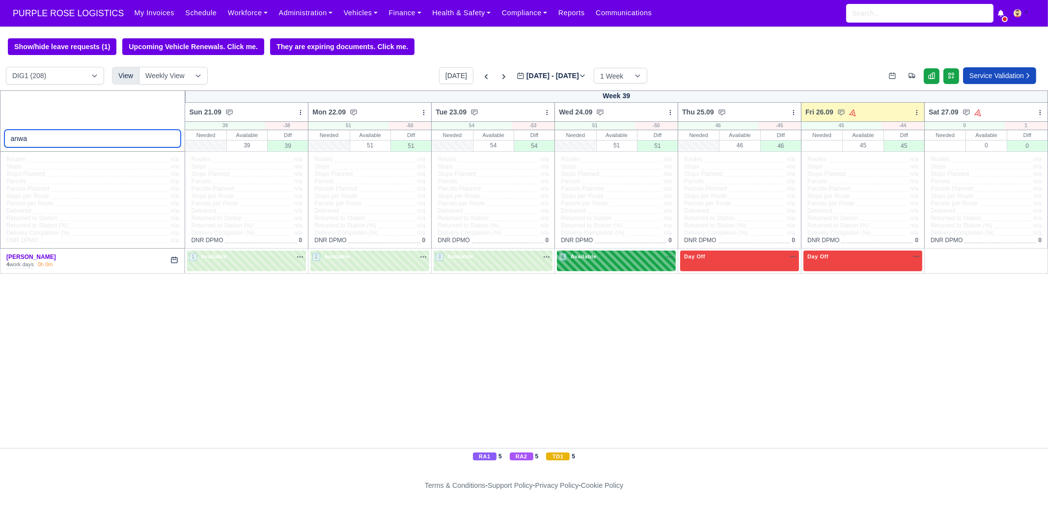
type input "anwa"
click at [621, 270] on div "4 Available" at bounding box center [616, 260] width 119 height 20
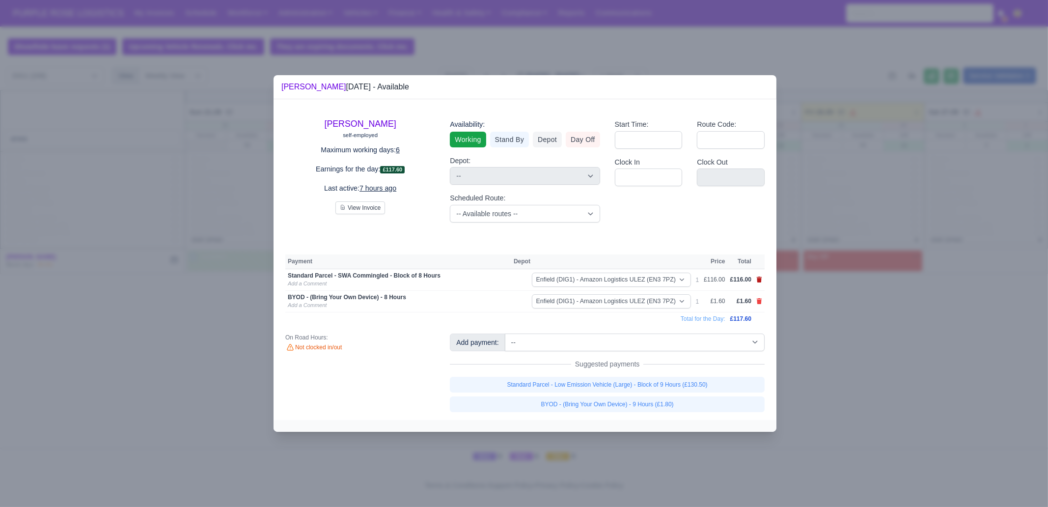
click at [758, 280] on icon at bounding box center [758, 279] width 5 height 6
select select
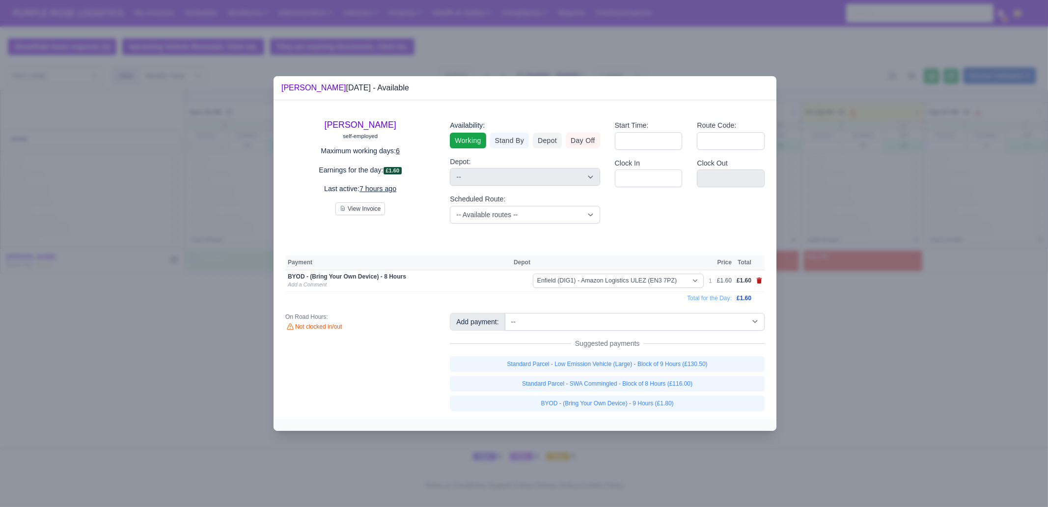
click at [758, 280] on icon at bounding box center [758, 280] width 5 height 6
select select
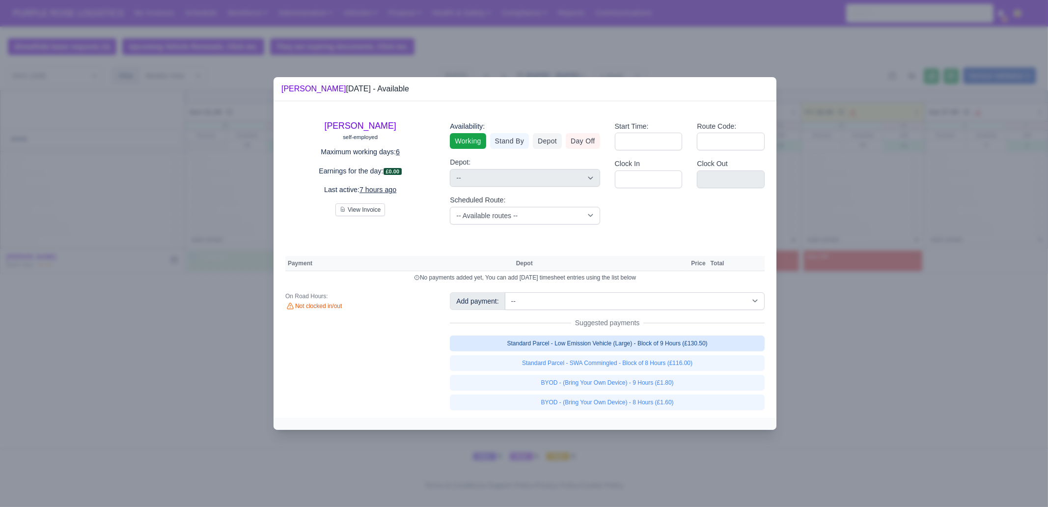
click at [710, 345] on link "Standard Parcel - Low Emission Vehicle (Large) - Block of 9 Hours (£130.50)" at bounding box center [607, 343] width 315 height 16
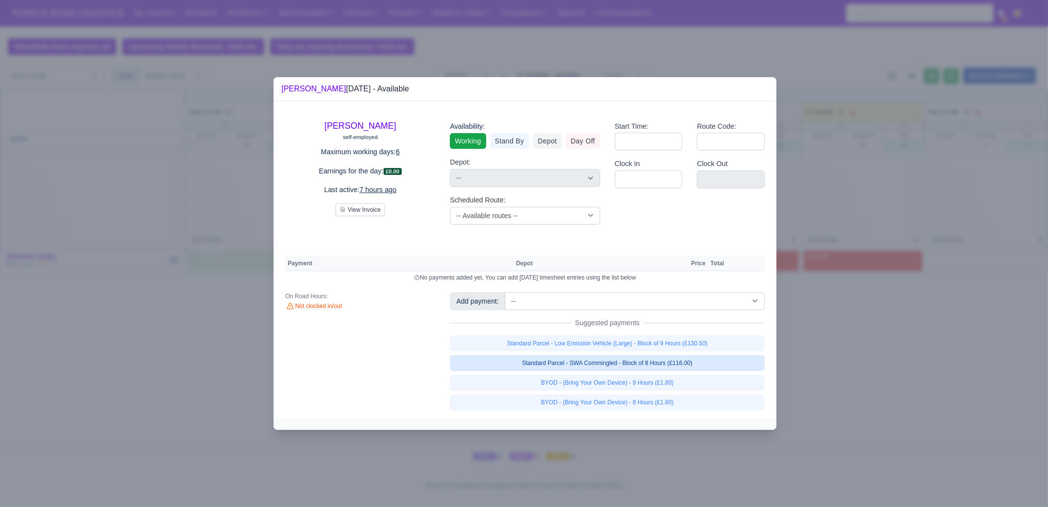
select select "1"
click at [691, 371] on link "Standard Parcel - SWA Commingled - Block of 8 Hours (£116.00)" at bounding box center [607, 363] width 315 height 16
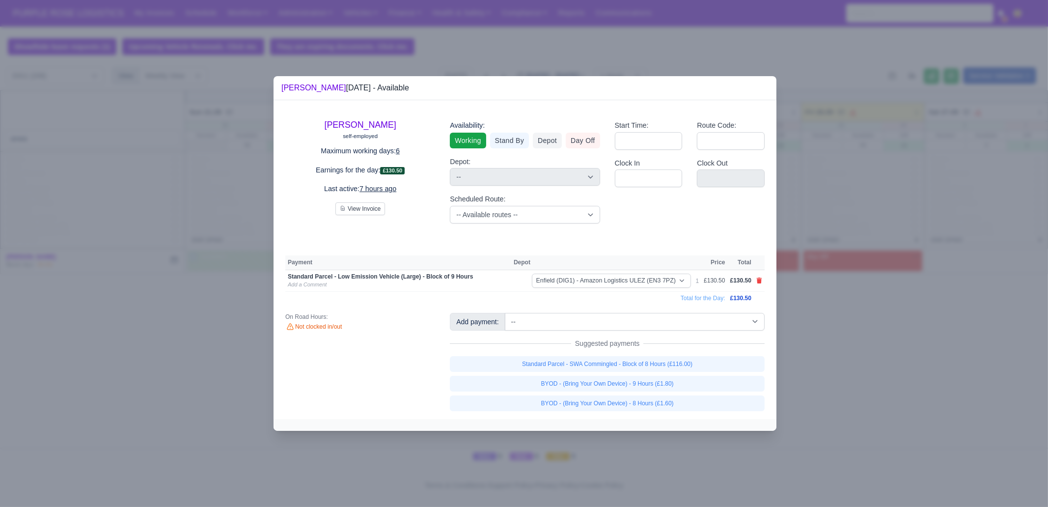
select select "1"
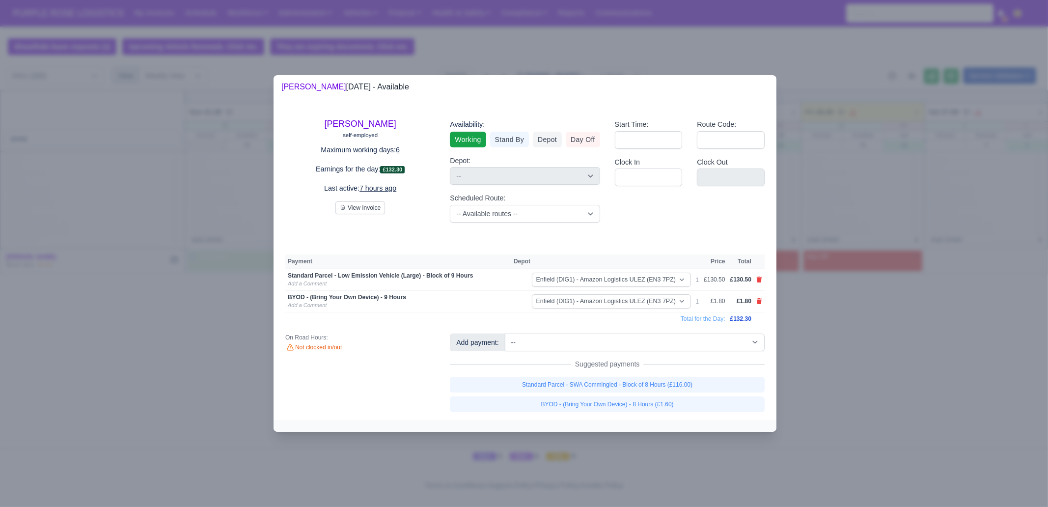
click at [883, 385] on div at bounding box center [524, 253] width 1048 height 507
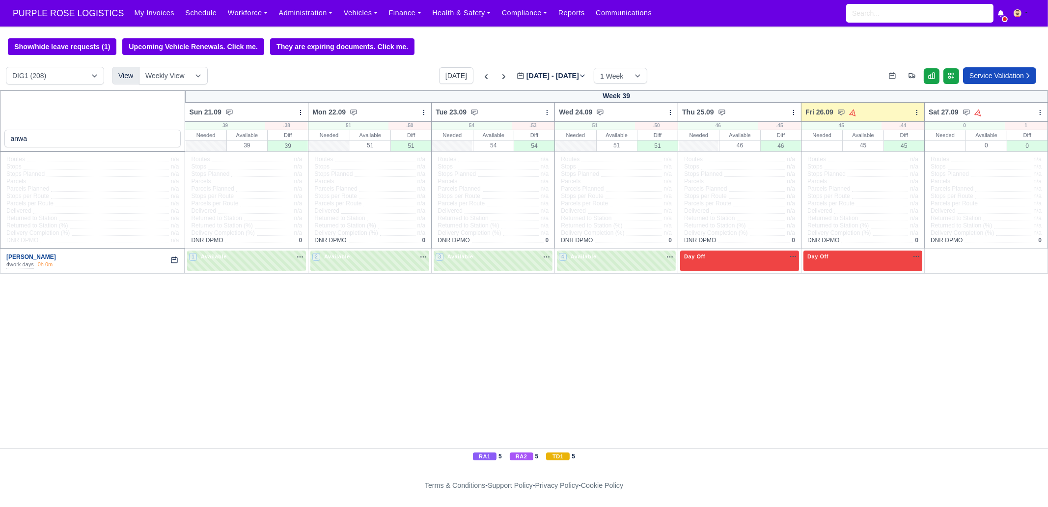
click at [27, 256] on link "[PERSON_NAME]" at bounding box center [31, 256] width 50 height 7
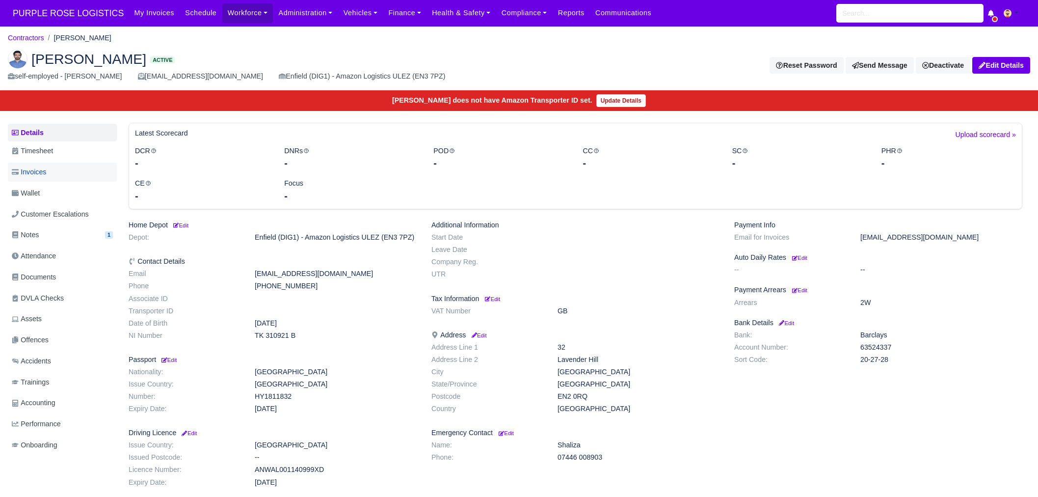
click at [88, 165] on link "Invoices" at bounding box center [62, 171] width 109 height 19
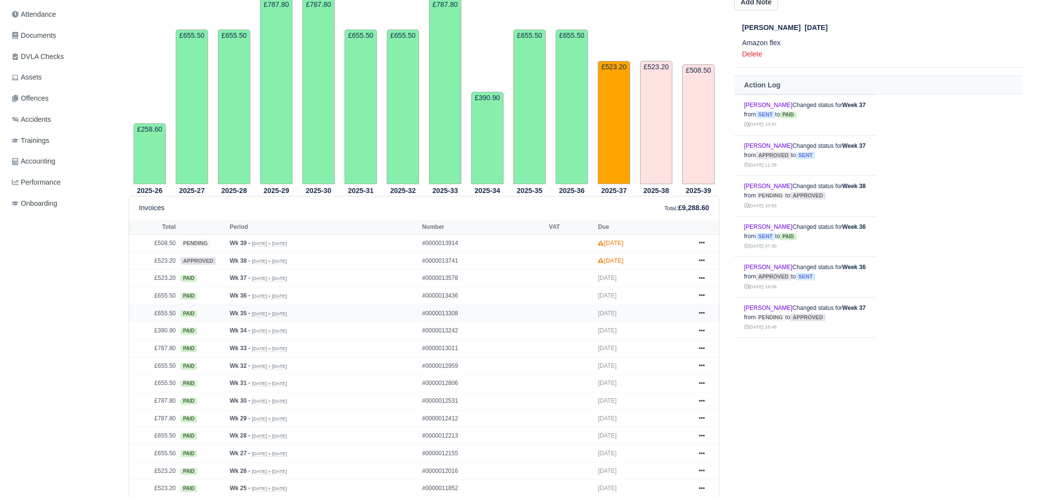
scroll to position [245, 0]
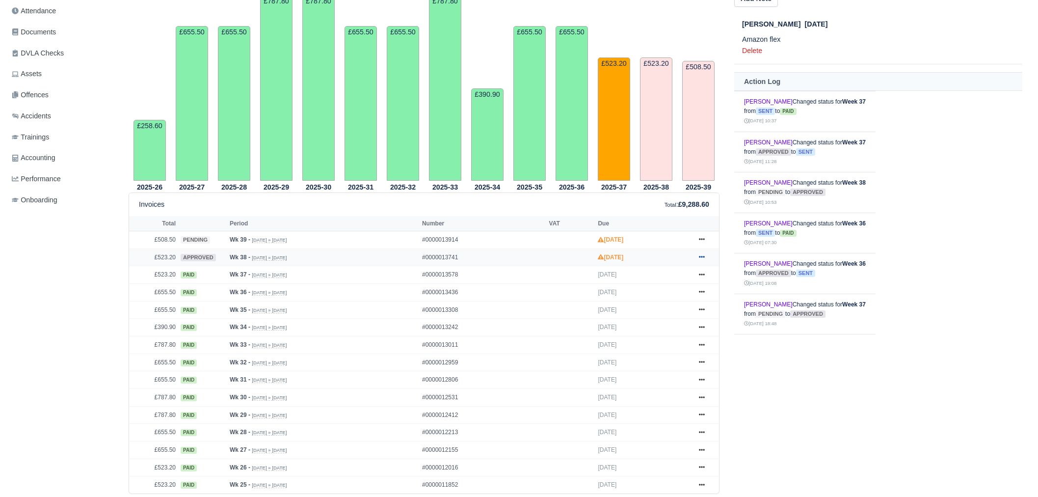
click at [701, 259] on icon at bounding box center [702, 257] width 6 height 6
click at [667, 318] on link "Hold" at bounding box center [664, 316] width 87 height 21
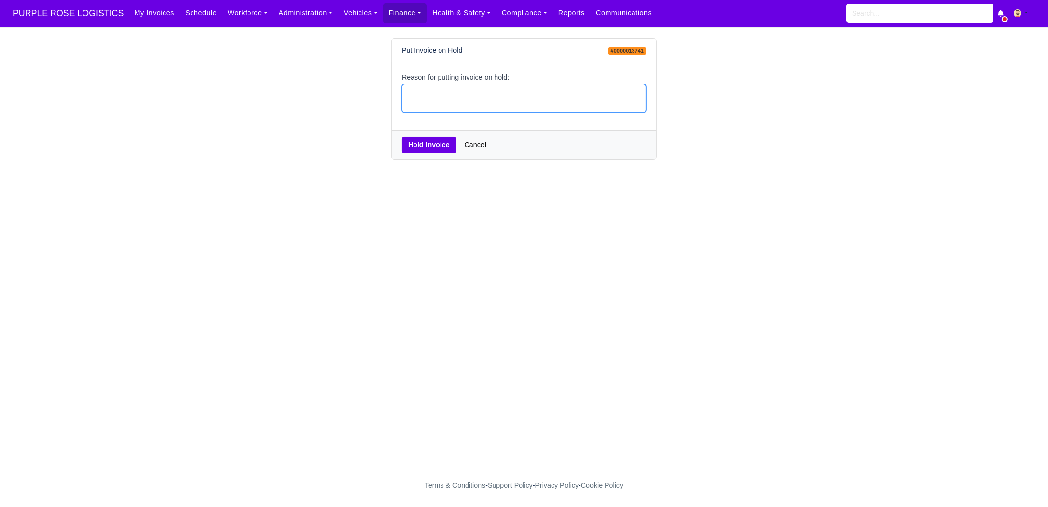
click at [501, 94] on textarea "Reason for putting invoice on hold:" at bounding box center [524, 98] width 244 height 29
type textarea "pcns"
click at [433, 143] on button "Hold Invoice" at bounding box center [429, 144] width 54 height 17
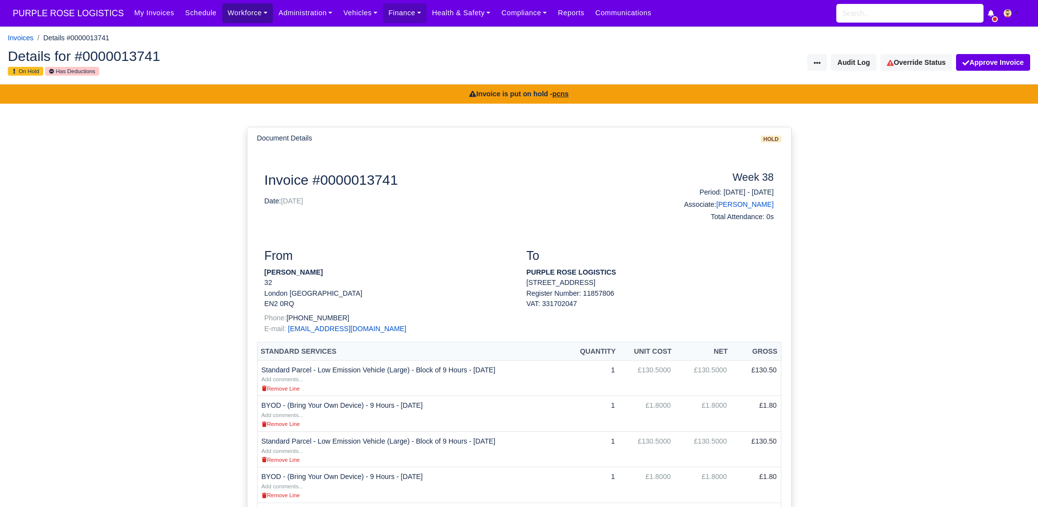
click at [222, 12] on link "Workforce" at bounding box center [247, 12] width 51 height 19
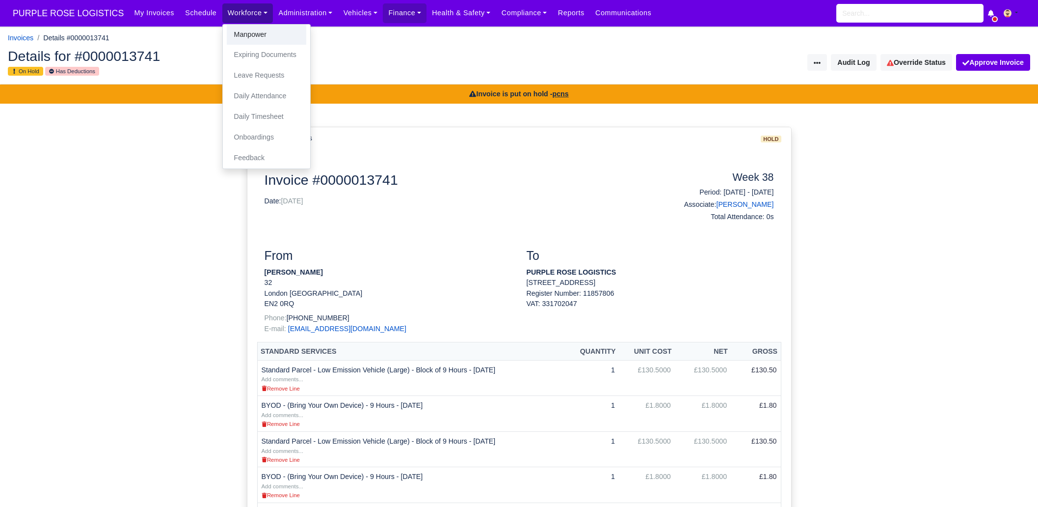
click at [227, 29] on link "Manpower" at bounding box center [267, 35] width 80 height 21
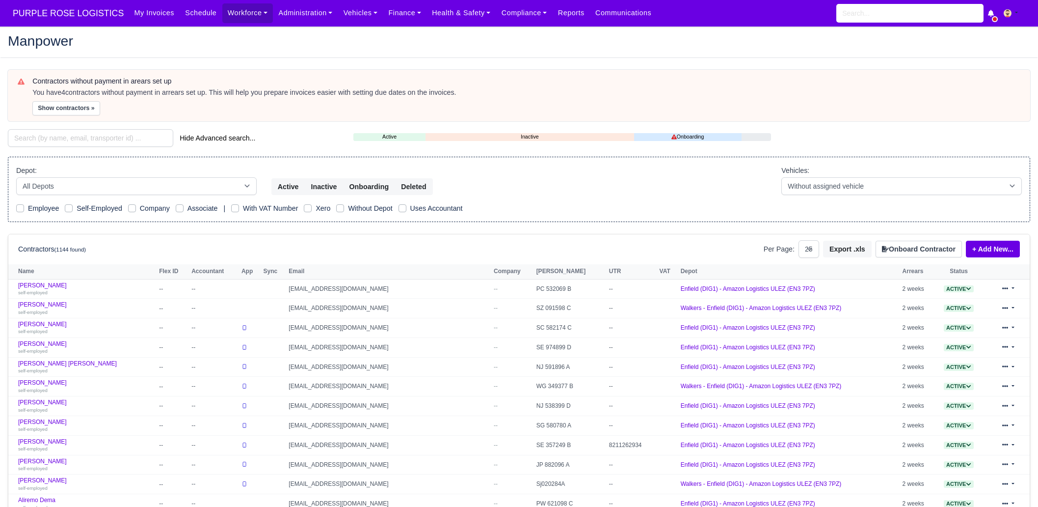
select select "25"
click at [92, 131] on input "search" at bounding box center [90, 138] width 165 height 18
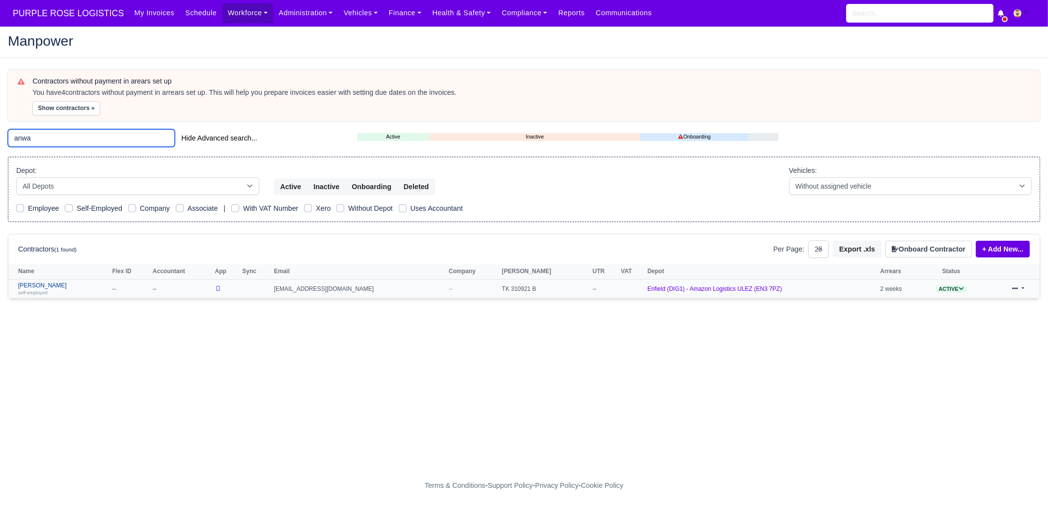
type input "anwa"
click at [51, 284] on link "Anwal Anwal self-employed" at bounding box center [62, 289] width 89 height 14
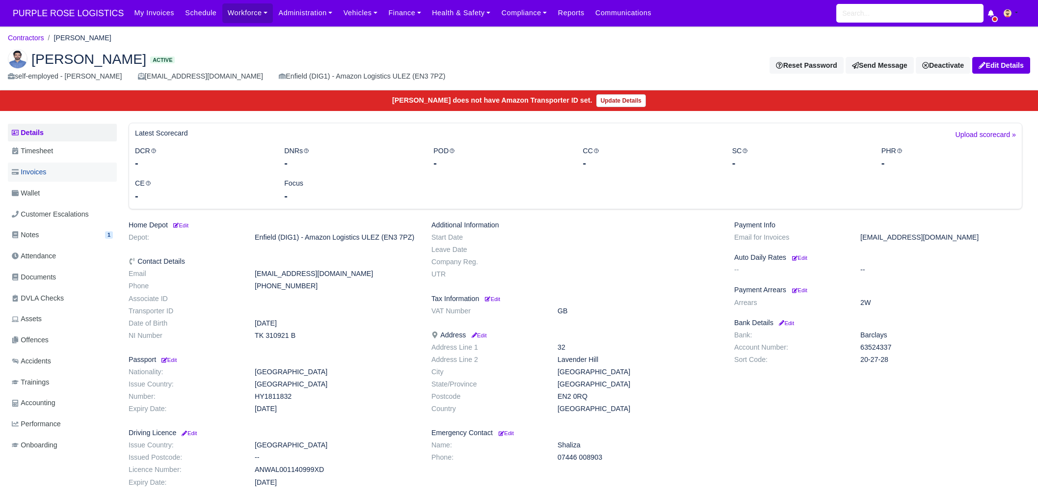
click at [64, 169] on link "Invoices" at bounding box center [62, 171] width 109 height 19
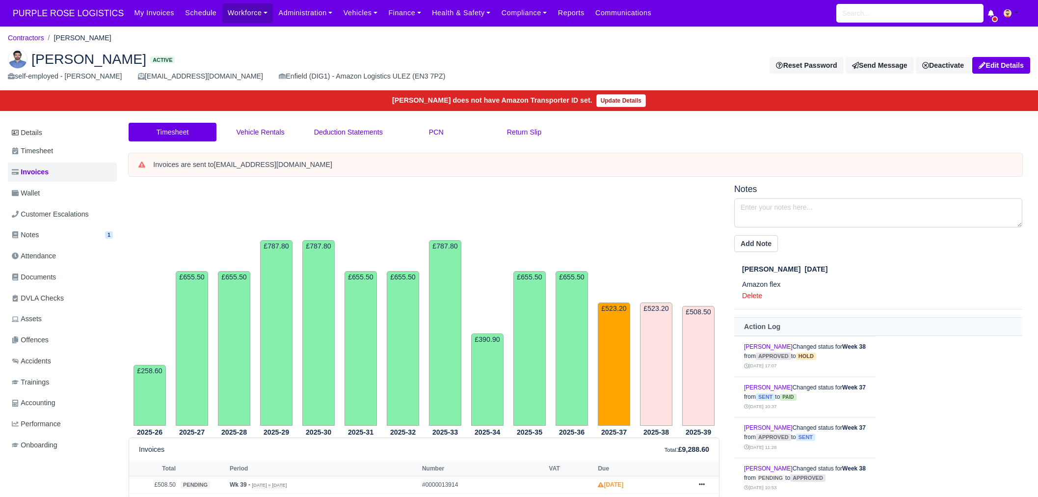
scroll to position [184, 0]
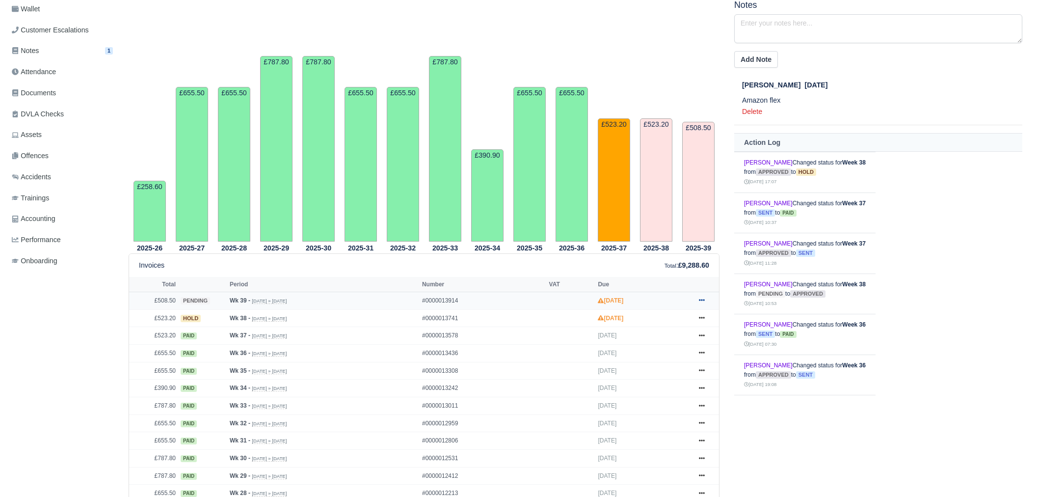
click at [704, 302] on icon at bounding box center [702, 300] width 6 height 6
click at [664, 359] on link "Hold" at bounding box center [664, 360] width 87 height 21
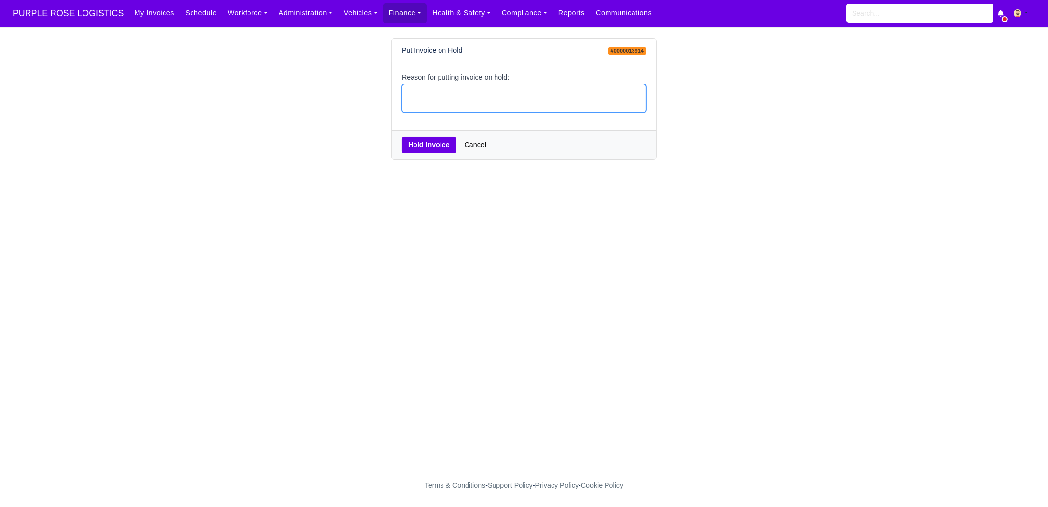
click at [449, 96] on textarea "Reason for putting invoice on hold:" at bounding box center [524, 98] width 244 height 29
type textarea "pcns"
click at [425, 148] on button "Hold Invoice" at bounding box center [429, 144] width 54 height 17
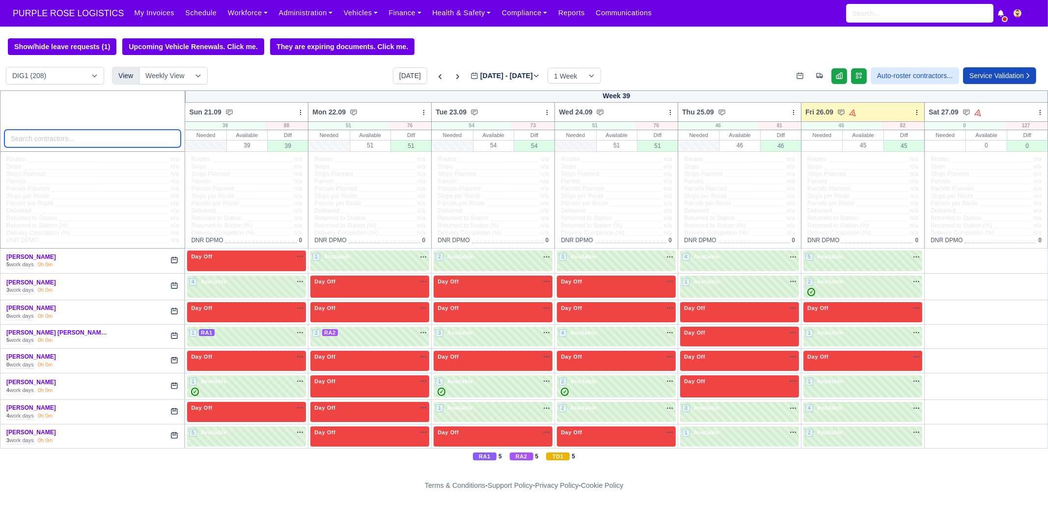
click at [119, 137] on input "search" at bounding box center [92, 139] width 177 height 18
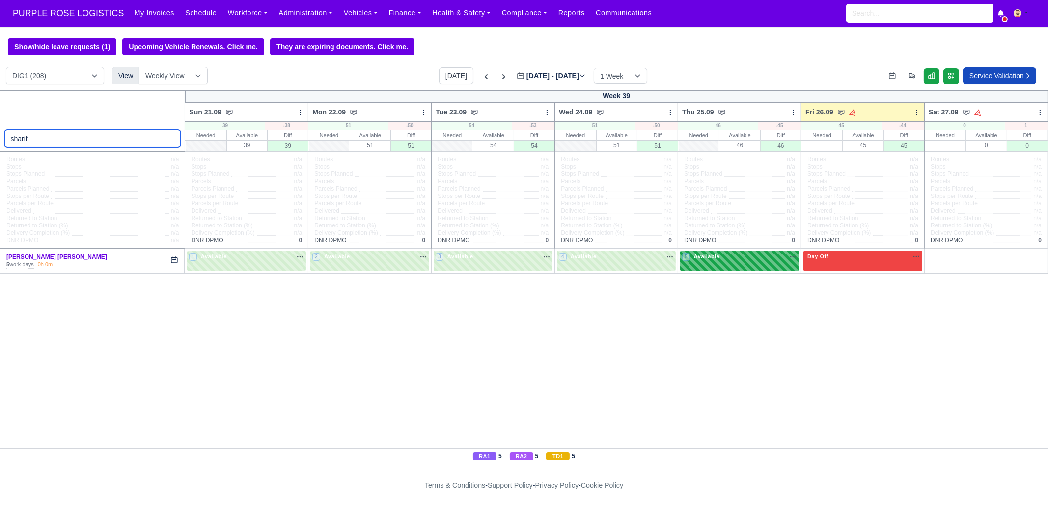
type input "sharif"
click at [761, 266] on div "5 Available" at bounding box center [739, 260] width 119 height 20
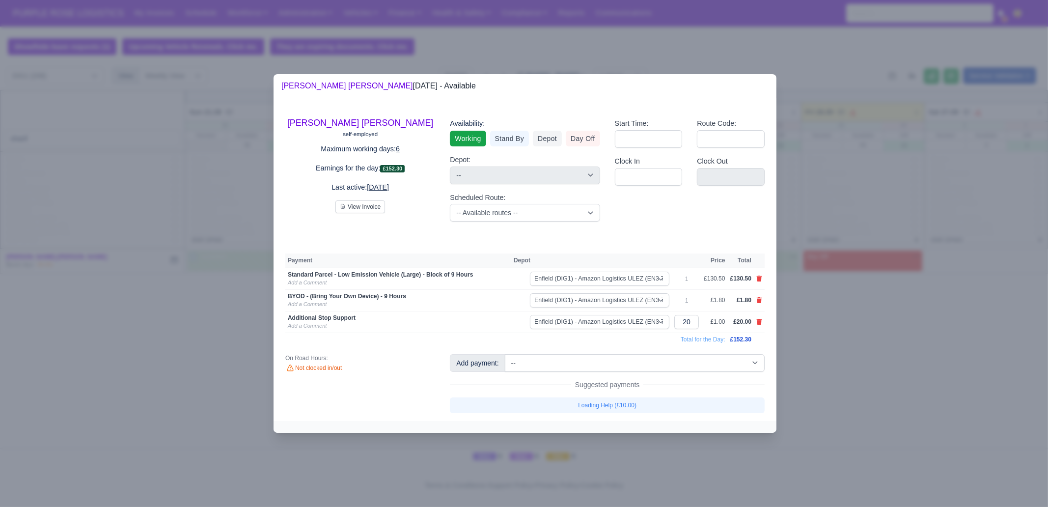
click at [883, 357] on div at bounding box center [524, 253] width 1048 height 507
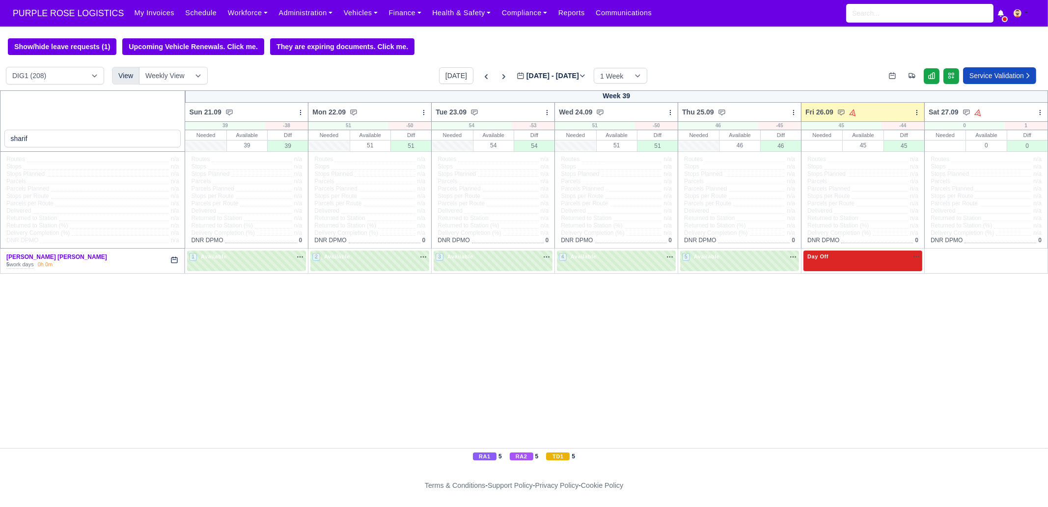
click at [859, 266] on div "Day Off Available" at bounding box center [862, 260] width 119 height 20
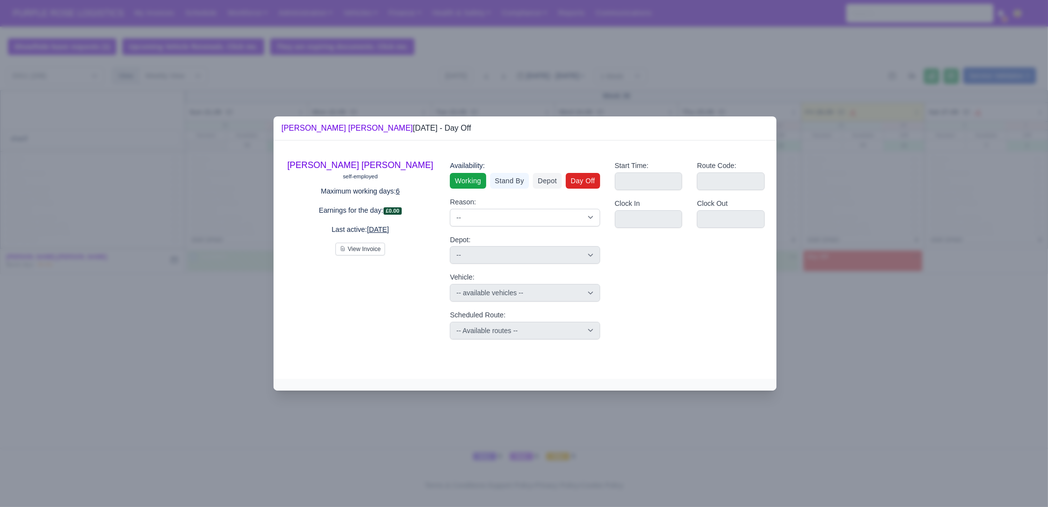
click at [475, 184] on link "Working" at bounding box center [468, 181] width 36 height 16
select select
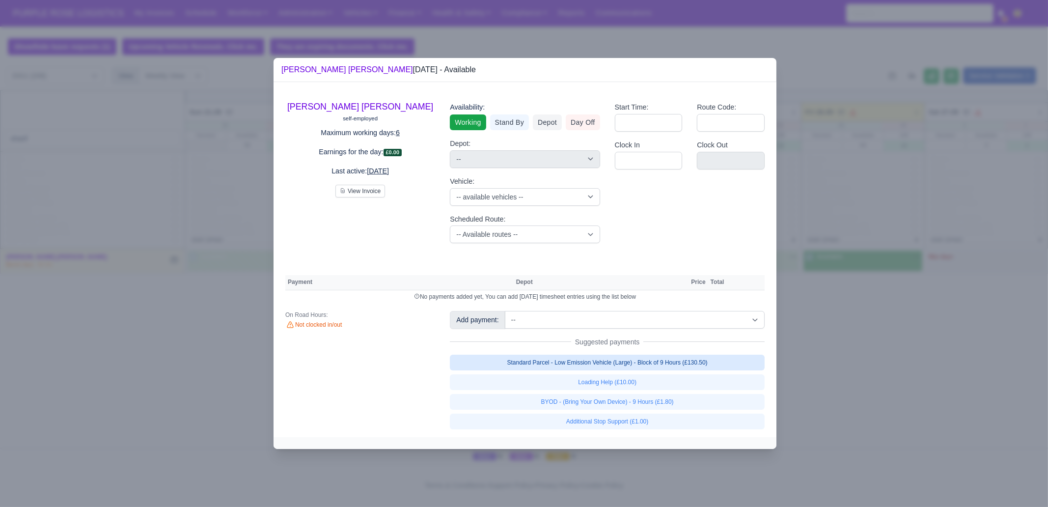
click at [687, 365] on link "Standard Parcel - Low Emission Vehicle (Large) - Block of 9 Hours (£130.50)" at bounding box center [607, 362] width 315 height 16
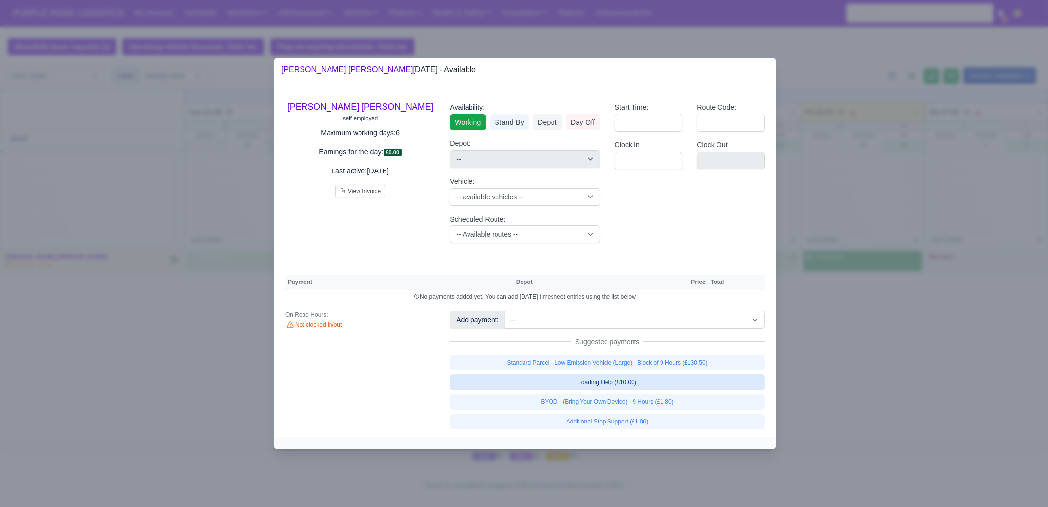
select select "1"
select select
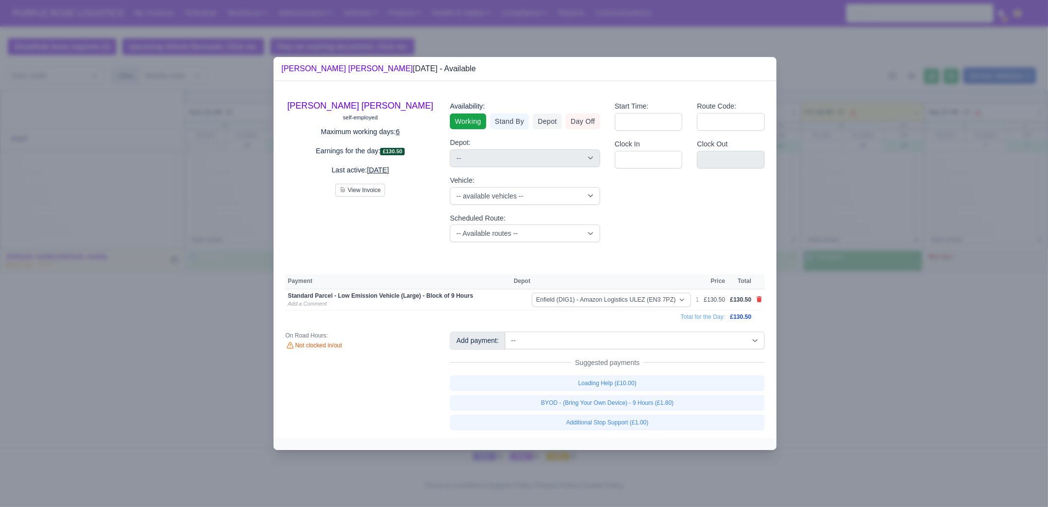
click at [672, 410] on div "Loading Help (£10.00) BYOD - (Bring Your Own Device) - 9 Hours (£1.80) Addition…" at bounding box center [607, 402] width 315 height 55
click at [670, 401] on link "BYOD - (Bring Your Own Device) - 9 Hours (£1.80)" at bounding box center [607, 403] width 315 height 16
select select
select select "1"
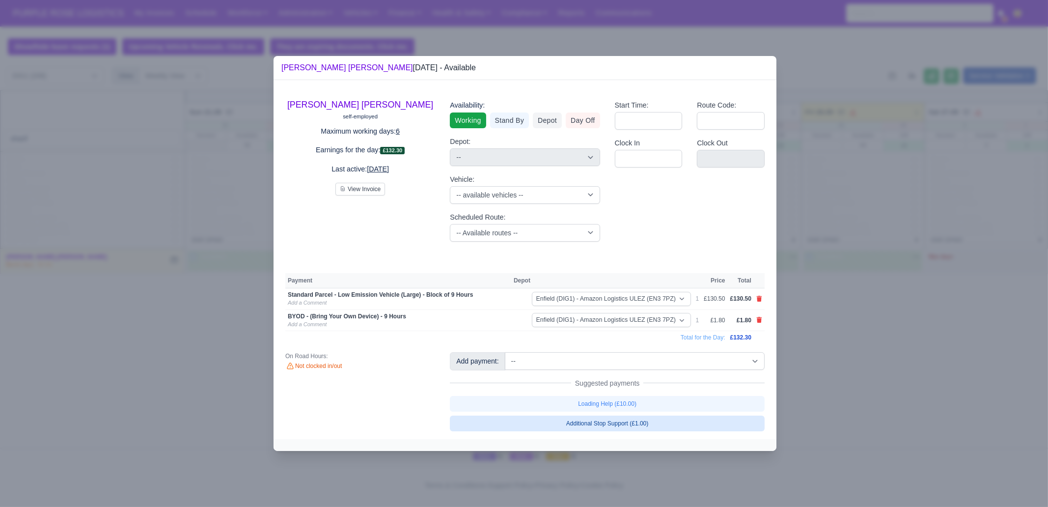
click at [665, 423] on link "Additional Stop Support (£1.00)" at bounding box center [607, 423] width 315 height 16
select select
select select "1"
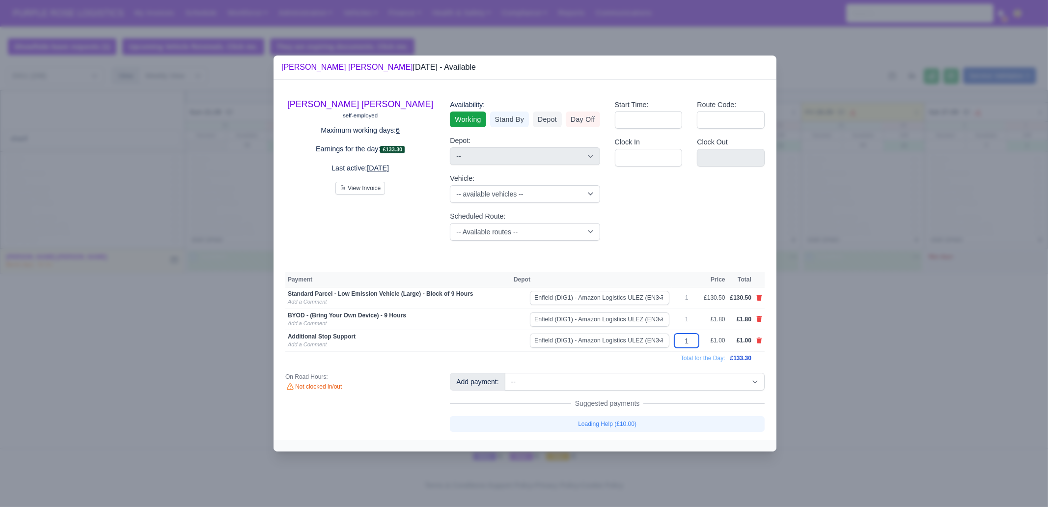
click at [699, 344] on input "1" at bounding box center [686, 340] width 25 height 14
type input "20"
select select
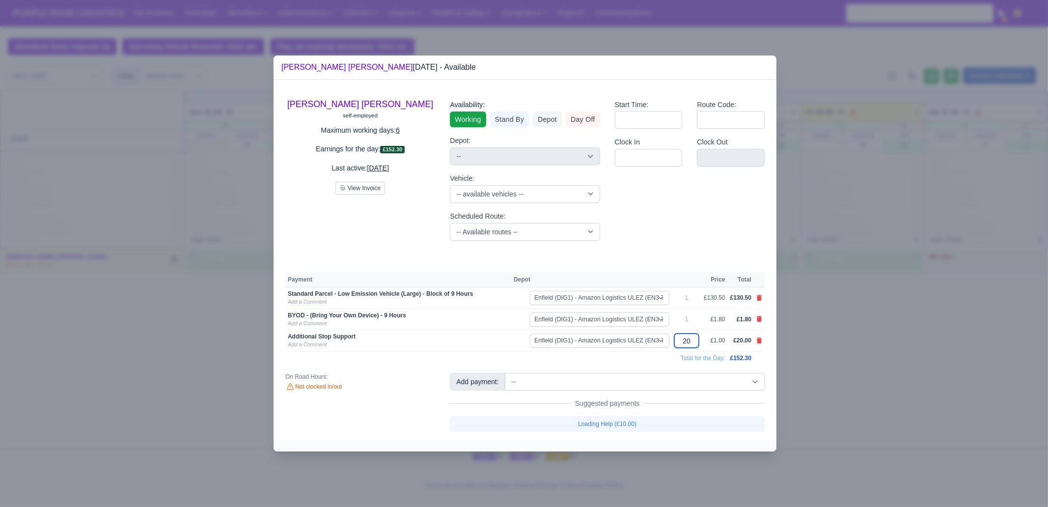
type input "20"
click at [856, 366] on div at bounding box center [524, 253] width 1048 height 507
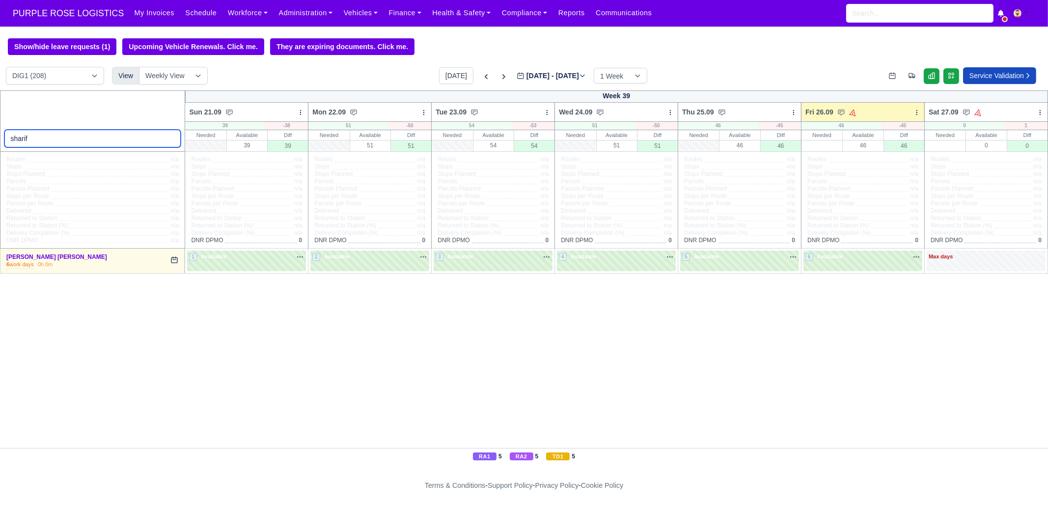
drag, startPoint x: 147, startPoint y: 131, endPoint x: 131, endPoint y: 141, distance: 19.5
click at [147, 131] on input "sharif" at bounding box center [92, 139] width 177 height 18
click at [131, 141] on input "sharif" at bounding box center [92, 139] width 177 height 18
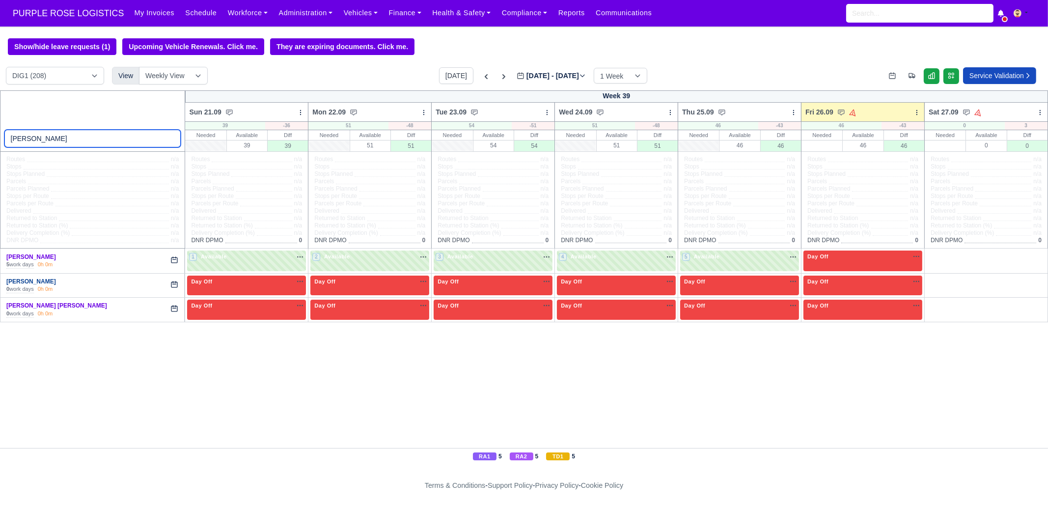
type input "[PERSON_NAME]"
click at [23, 281] on link "[PERSON_NAME]" at bounding box center [31, 281] width 50 height 7
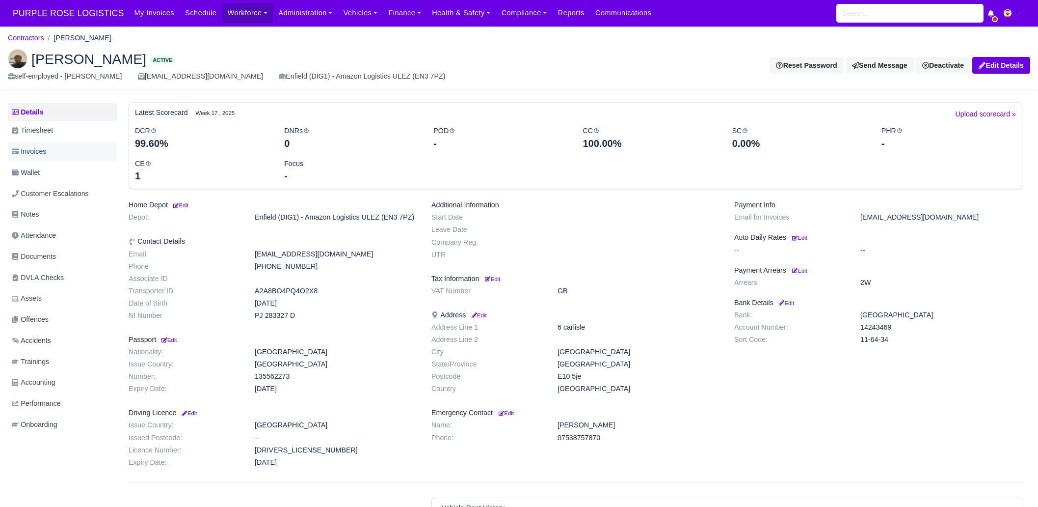
click at [49, 148] on link "Invoices" at bounding box center [62, 151] width 109 height 19
